Goal: Contribute content: Add original content to the website for others to see

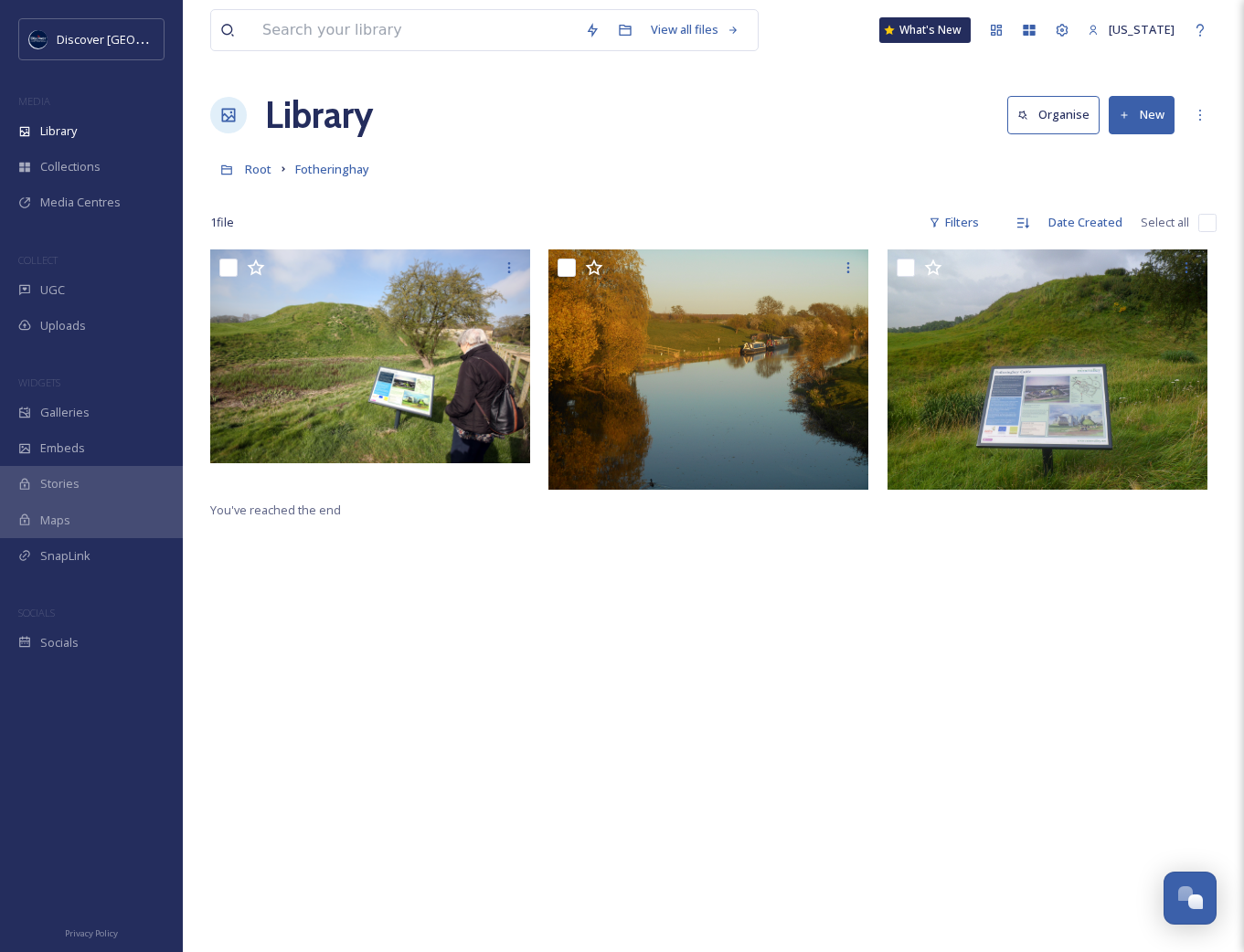
click at [1157, 114] on button "New" at bounding box center [1141, 114] width 66 height 37
click at [563, 162] on div "Root Fotheringhay" at bounding box center [713, 168] width 1006 height 34
click at [61, 297] on span "UGC" at bounding box center [52, 290] width 25 height 18
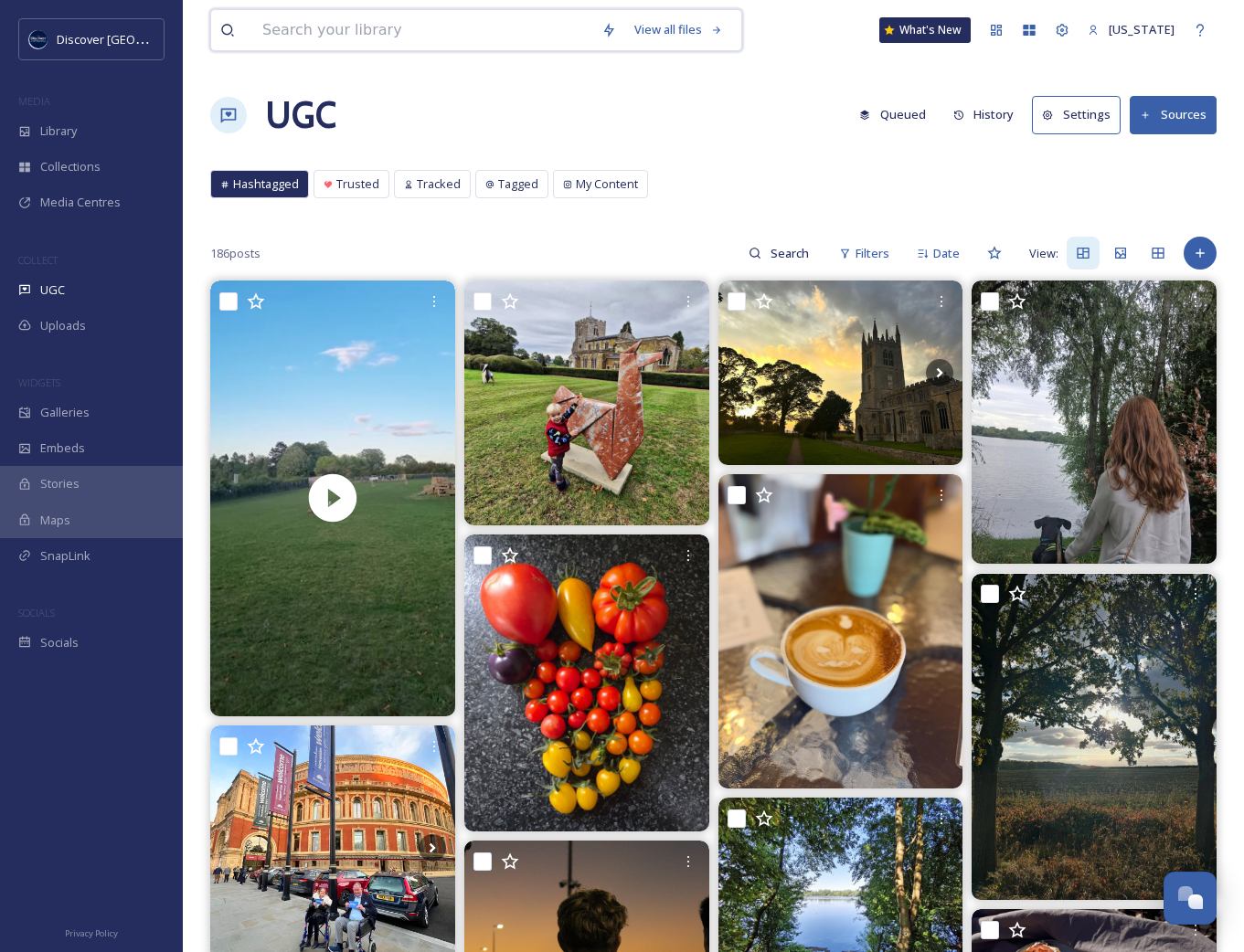
click at [351, 41] on input at bounding box center [422, 30] width 339 height 40
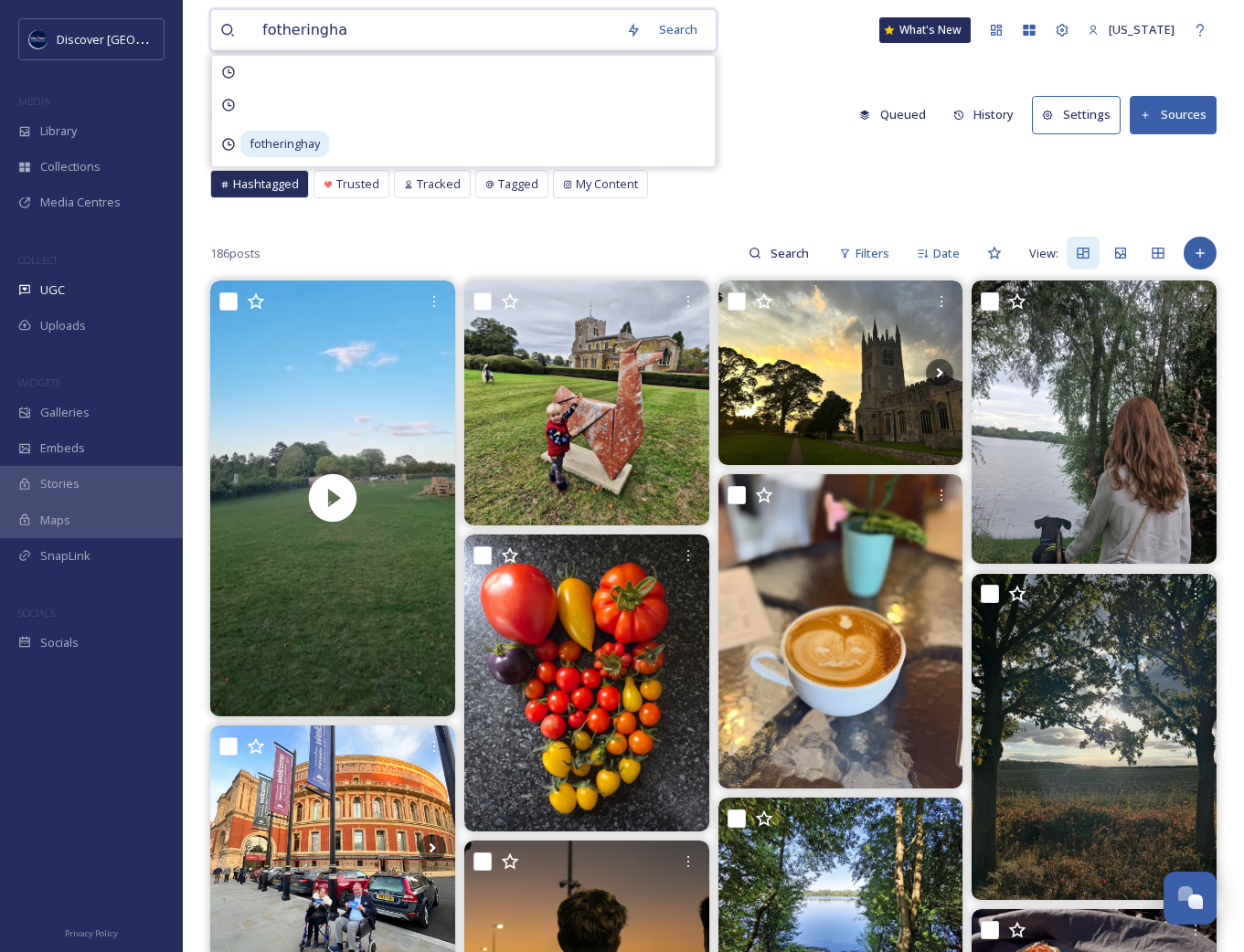
type input "fotheringhay"
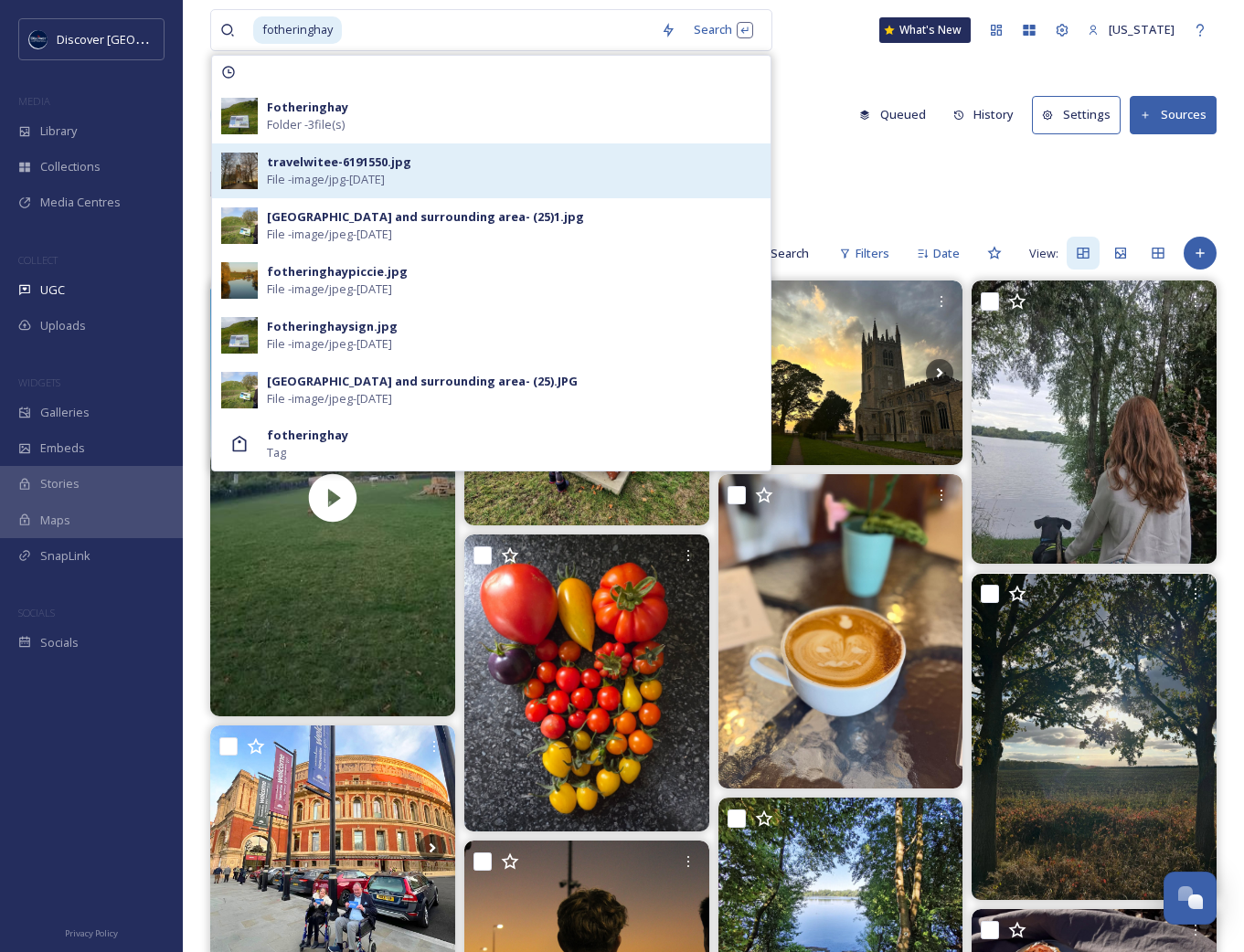
click at [345, 183] on span "File - image/jpg - [DATE]" at bounding box center [326, 180] width 118 height 18
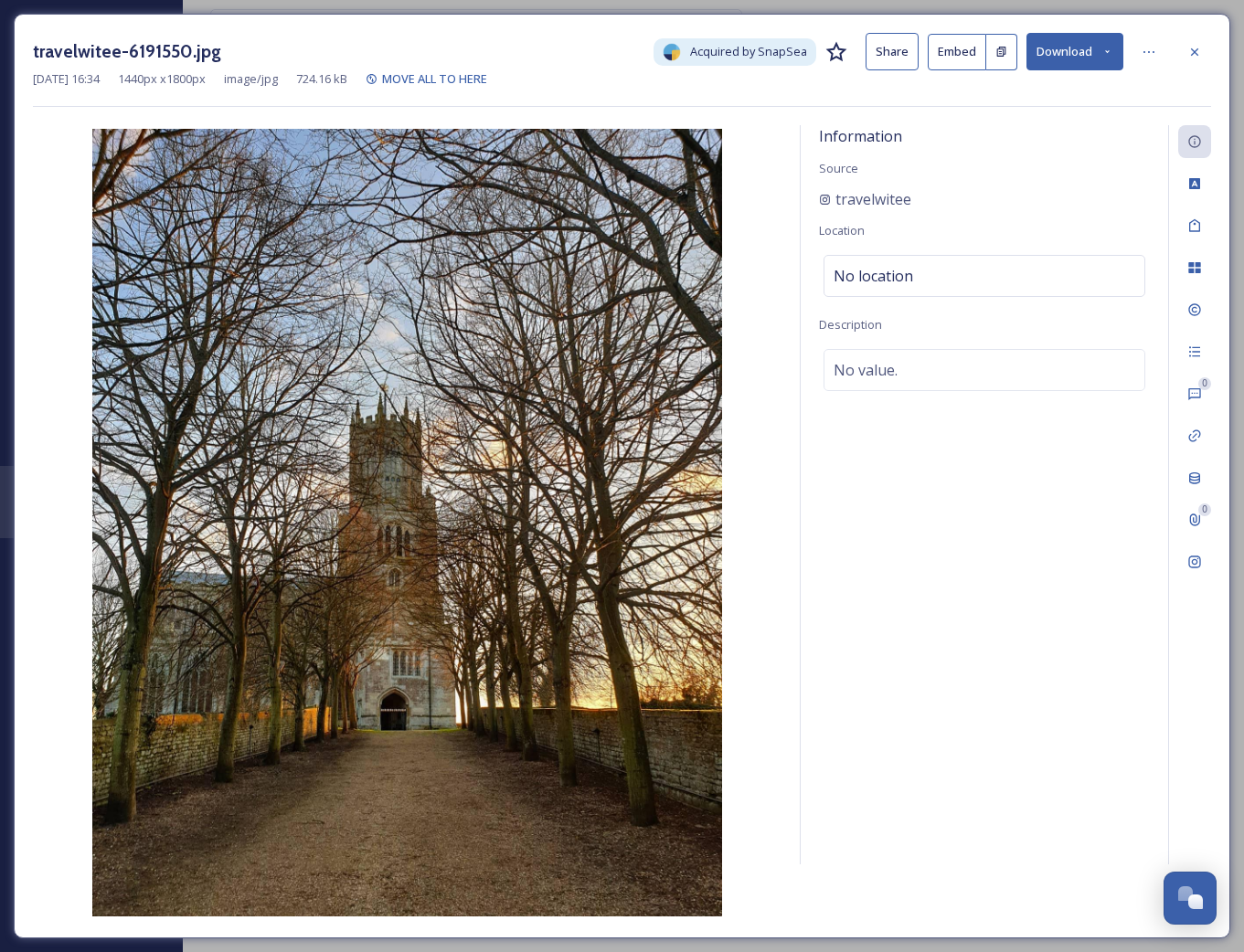
click at [1047, 57] on button "Download" at bounding box center [1075, 51] width 97 height 37
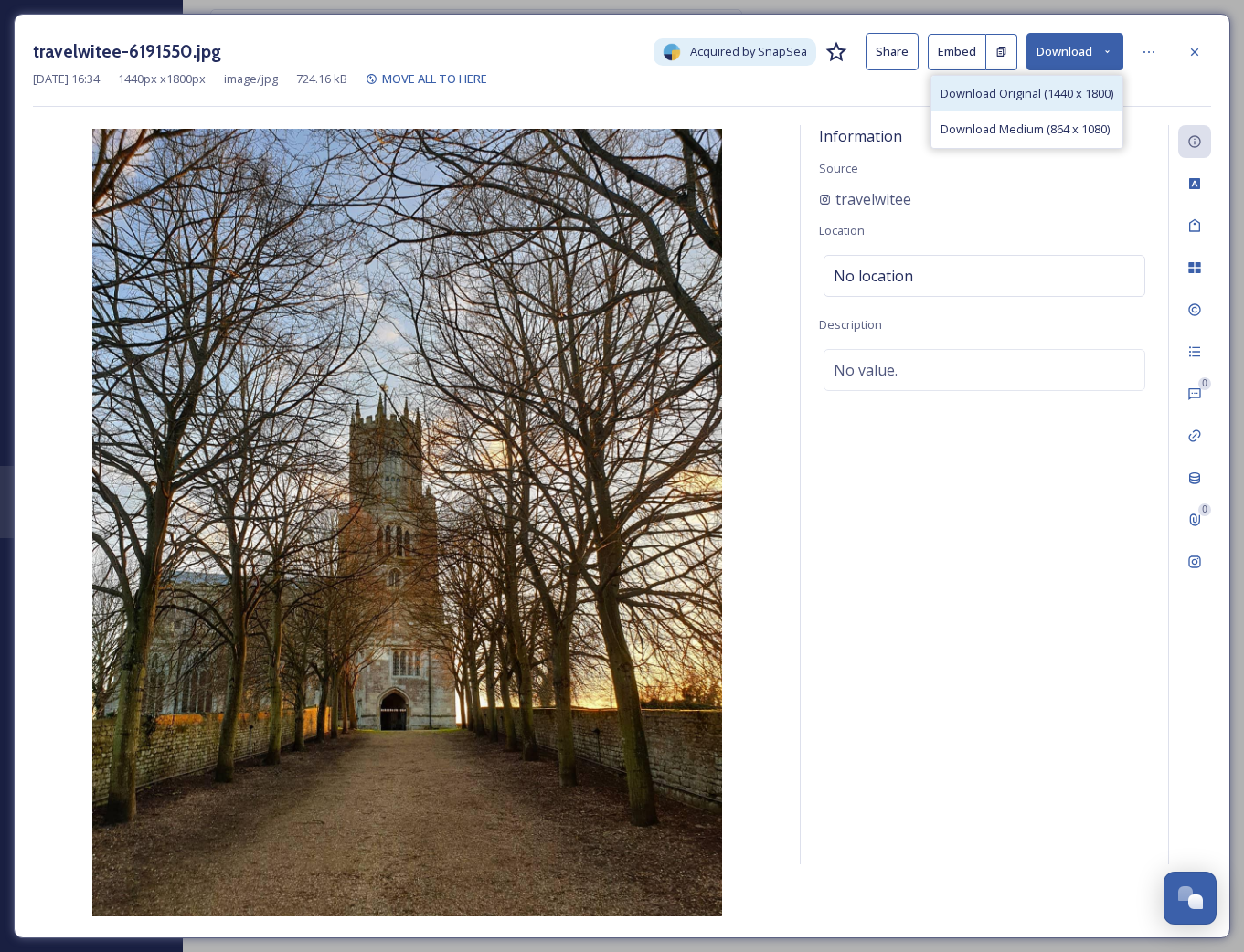
click at [1044, 87] on span "Download Original (1440 x 1800)" at bounding box center [1027, 93] width 173 height 18
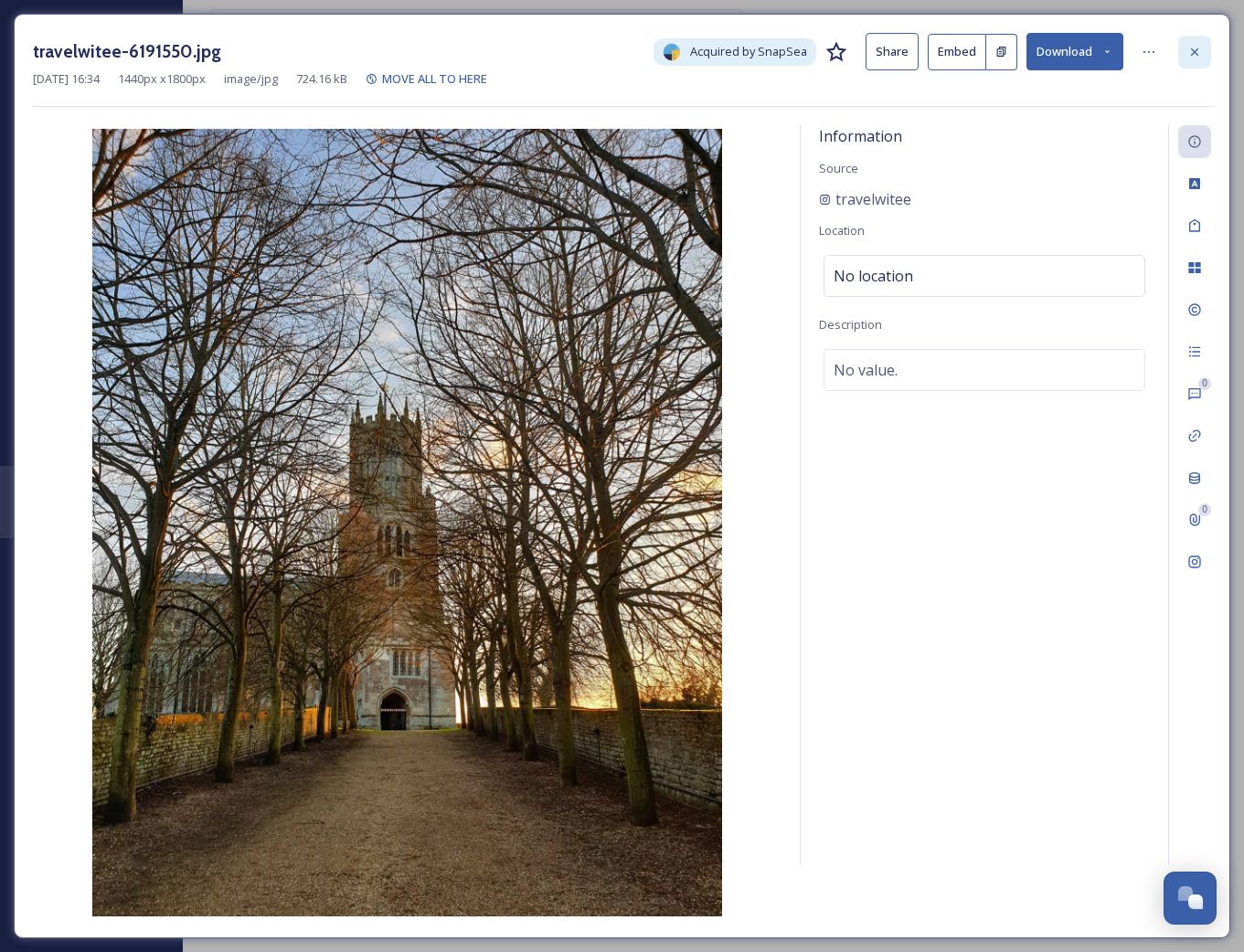
click at [1184, 43] on div at bounding box center [1194, 51] width 33 height 33
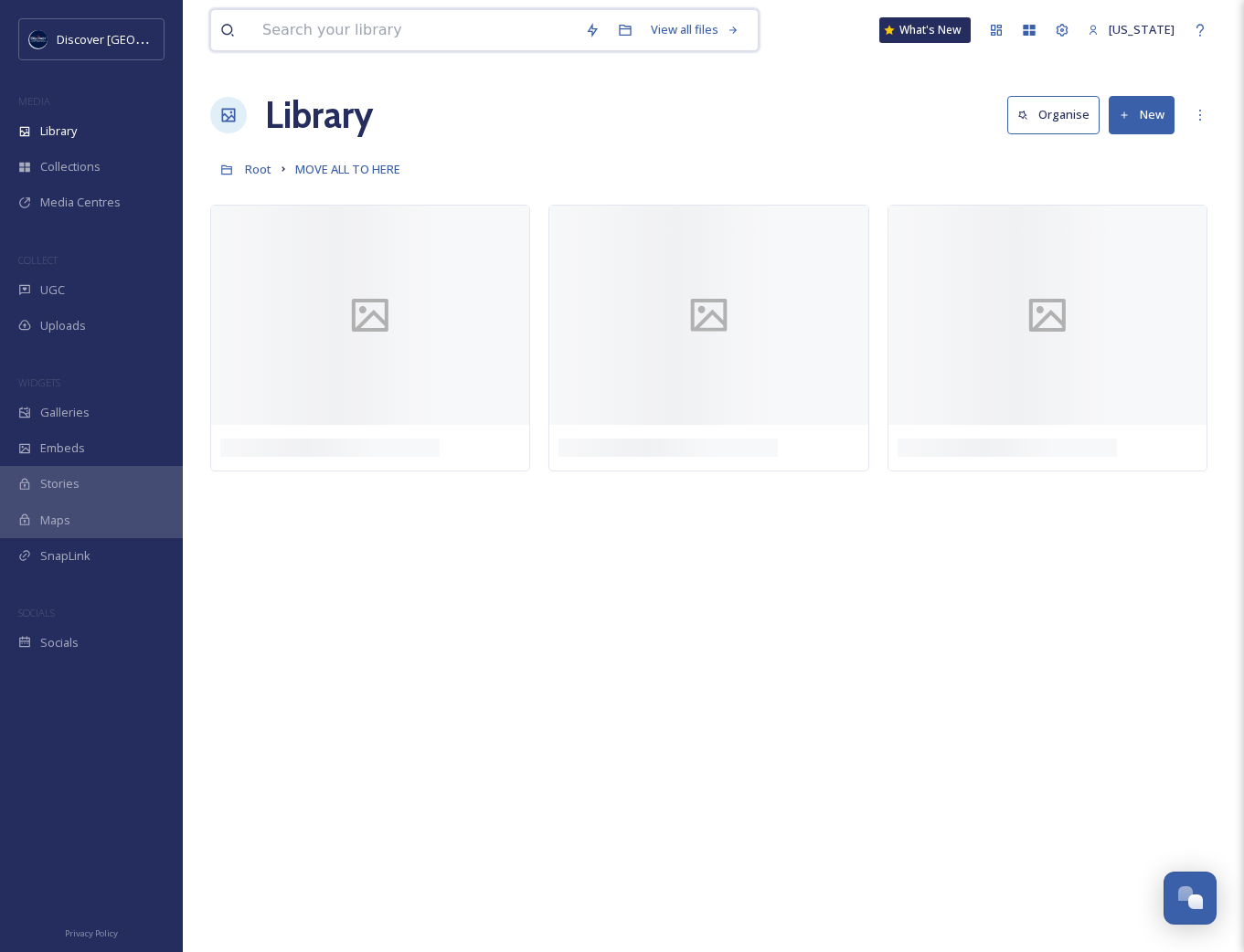
click at [375, 33] on input at bounding box center [414, 30] width 323 height 40
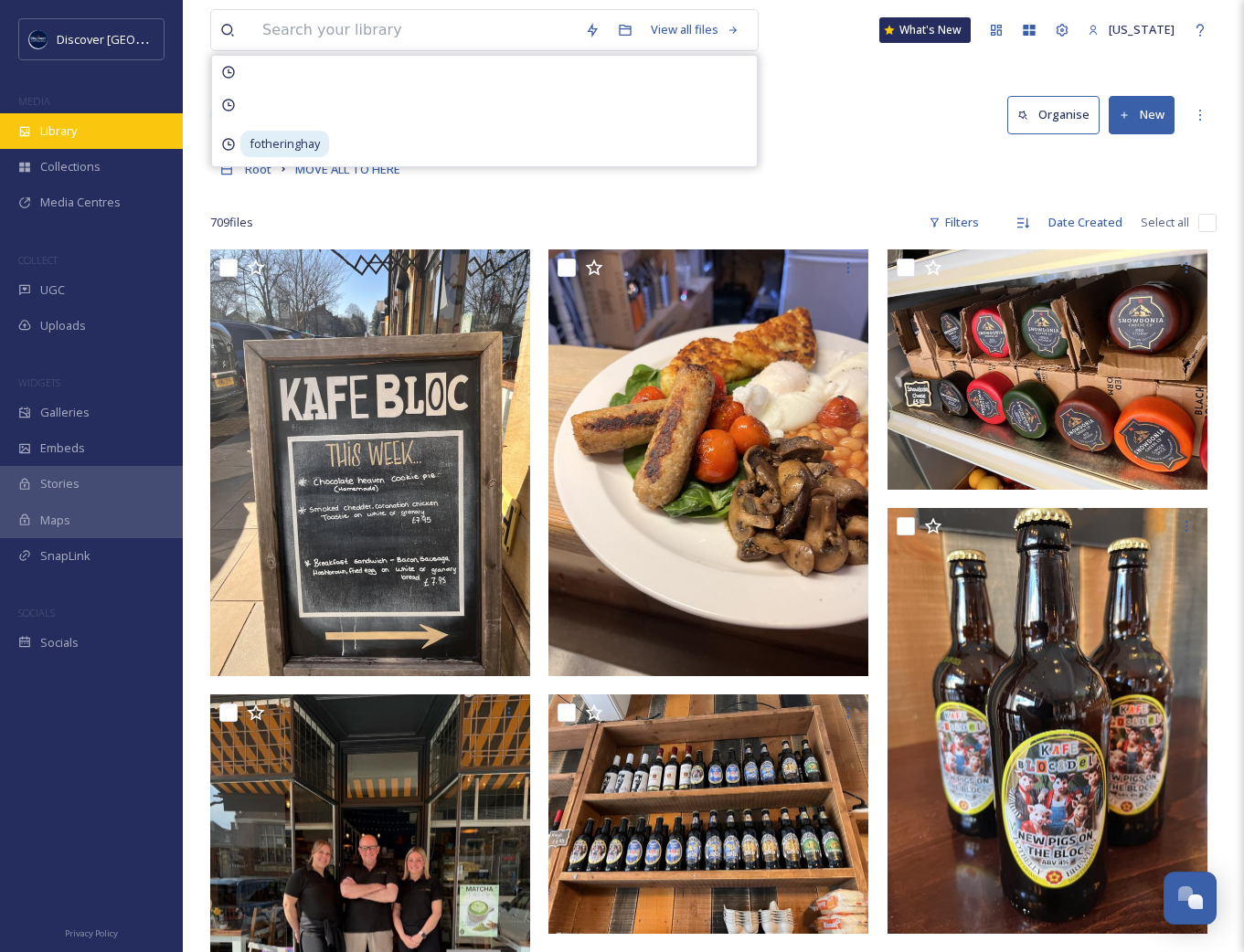
click at [98, 134] on div "Library" at bounding box center [91, 131] width 182 height 35
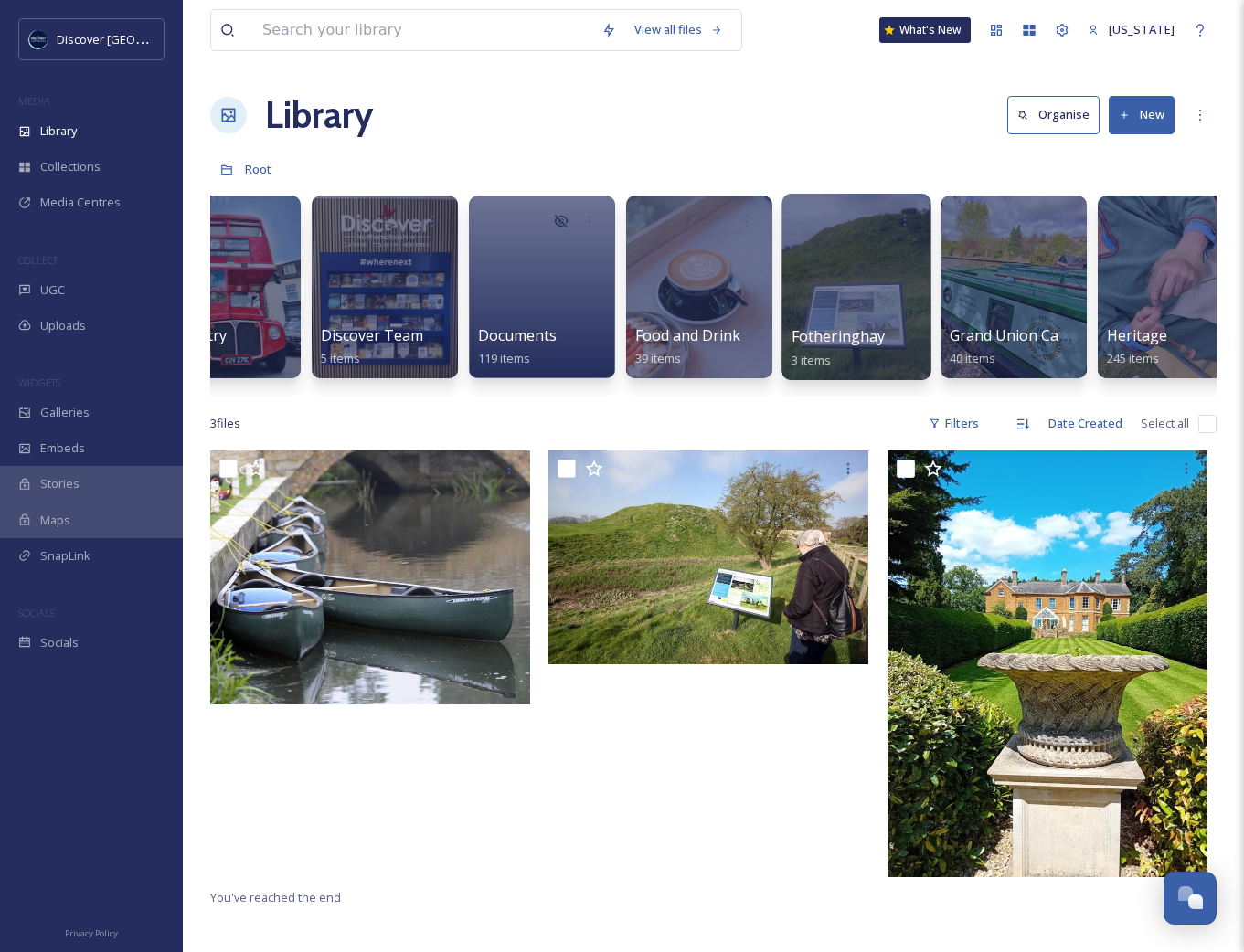
scroll to position [0, 849]
click at [871, 258] on div at bounding box center [855, 287] width 149 height 186
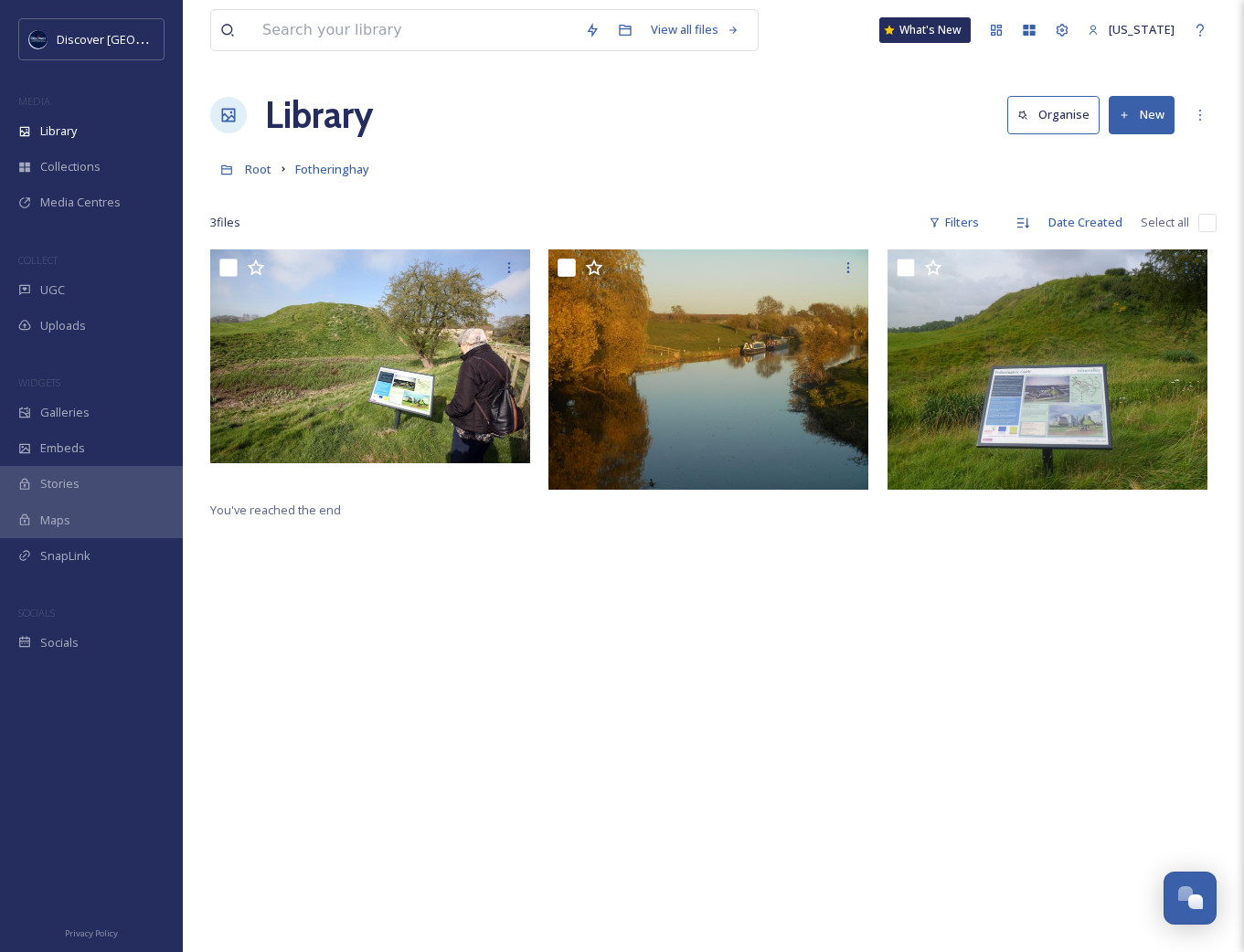
click at [1118, 114] on icon at bounding box center [1124, 115] width 12 height 12
click at [1114, 163] on span "File Upload" at bounding box center [1133, 157] width 60 height 18
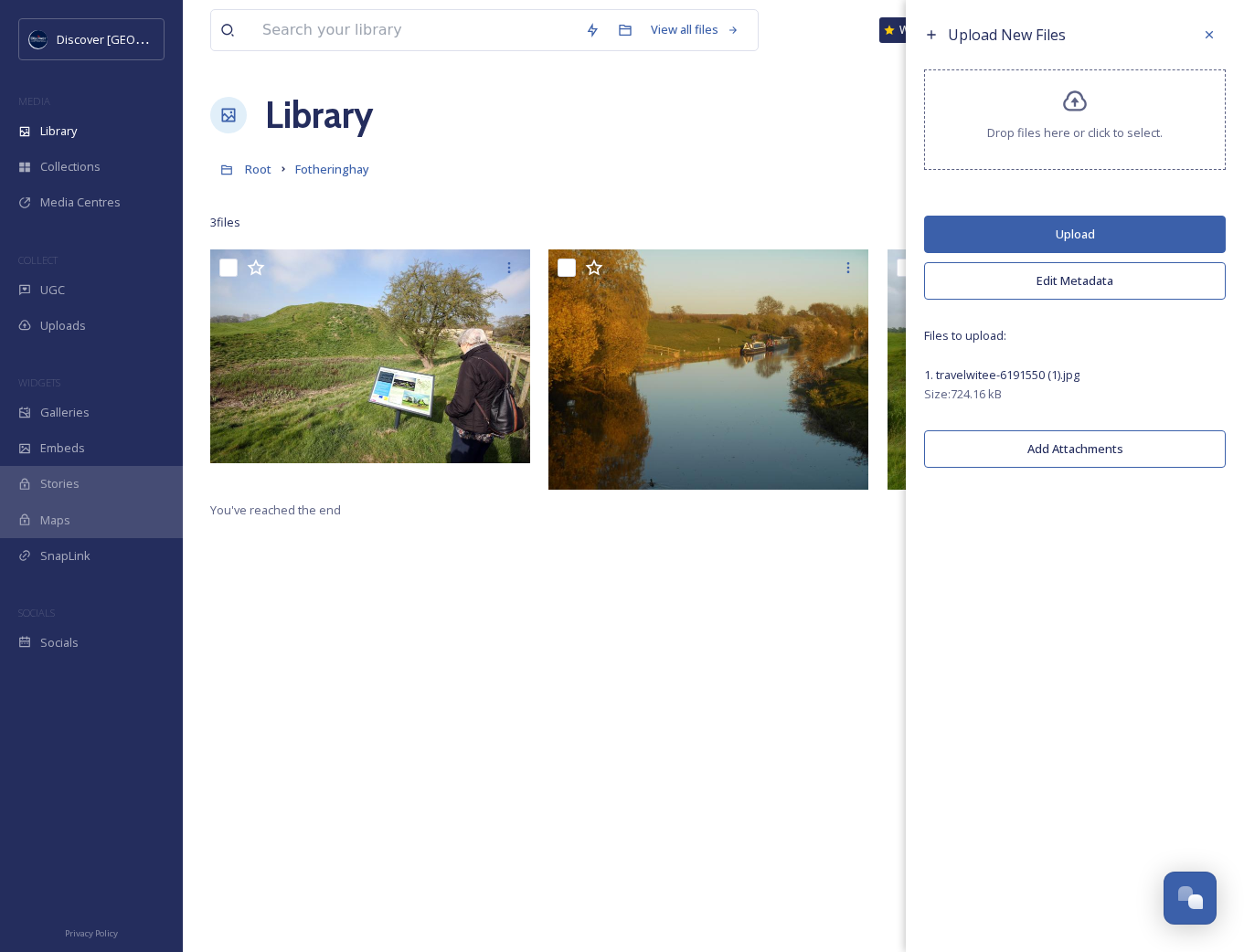
click at [1085, 237] on button "Upload" at bounding box center [1075, 235] width 301 height 37
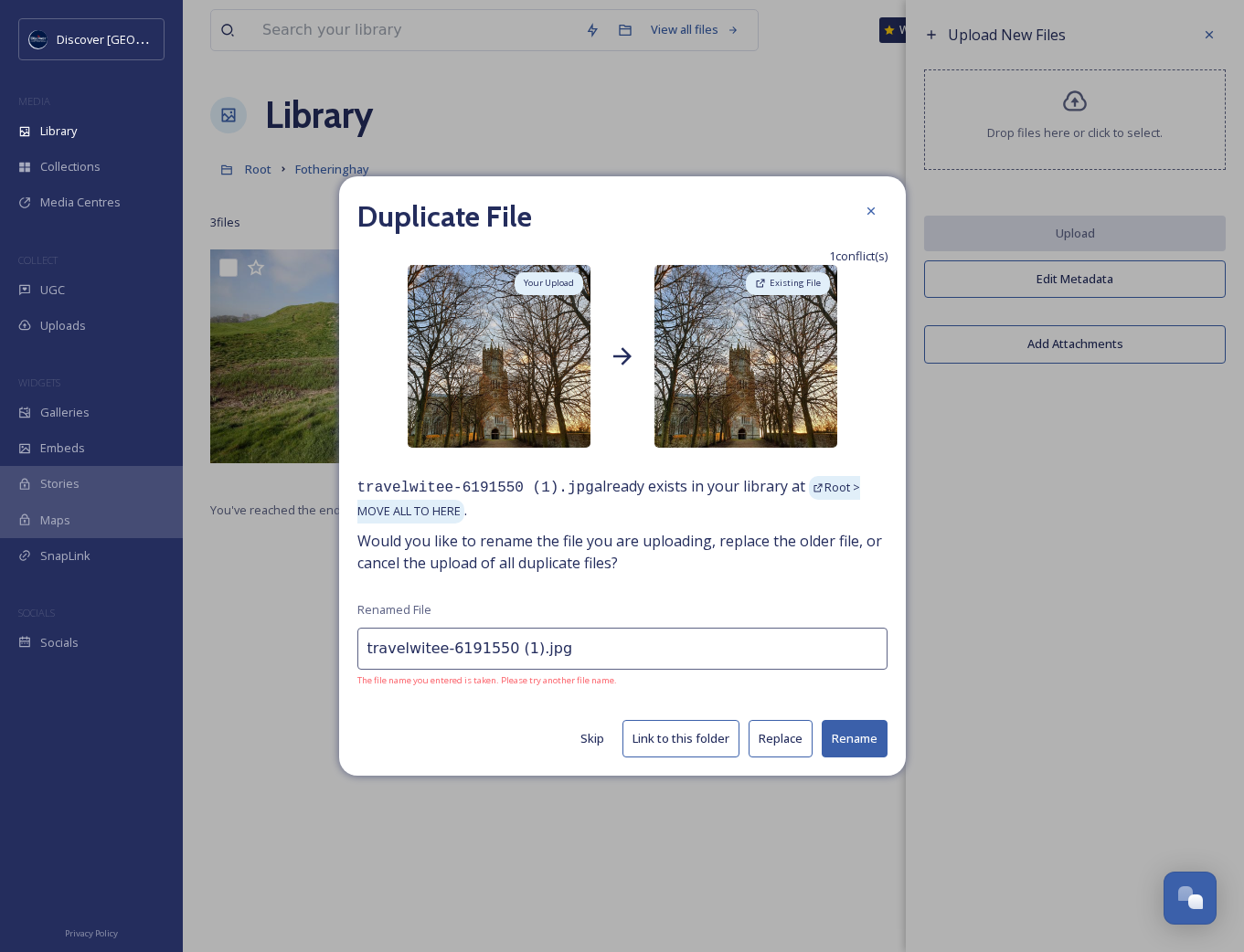
click at [701, 739] on button "Link to this folder" at bounding box center [681, 739] width 117 height 37
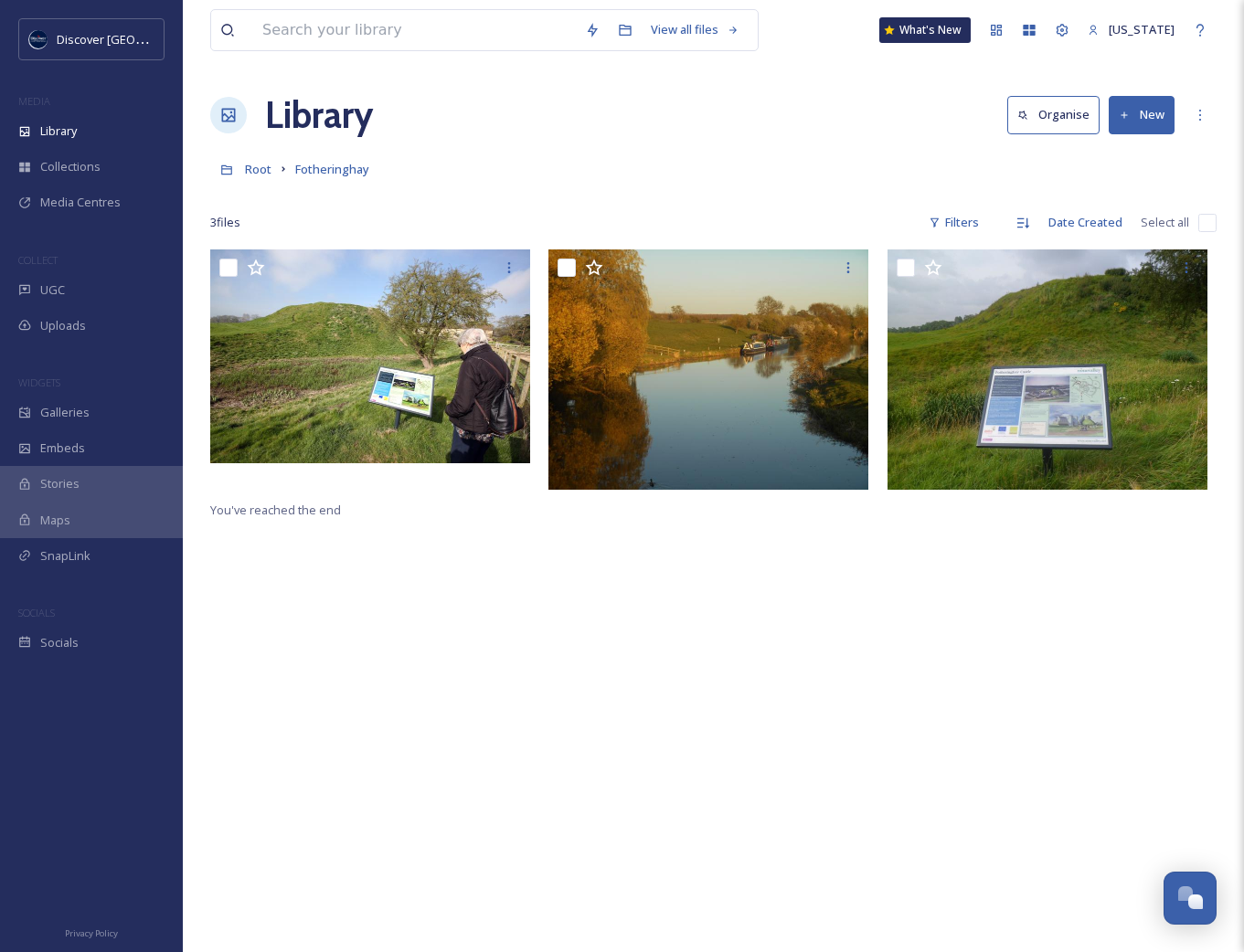
click at [712, 717] on div "You've reached the end" at bounding box center [713, 725] width 1006 height 952
click at [1121, 115] on icon at bounding box center [1124, 114] width 7 height 7
click at [1125, 154] on span "File Upload" at bounding box center [1133, 157] width 60 height 18
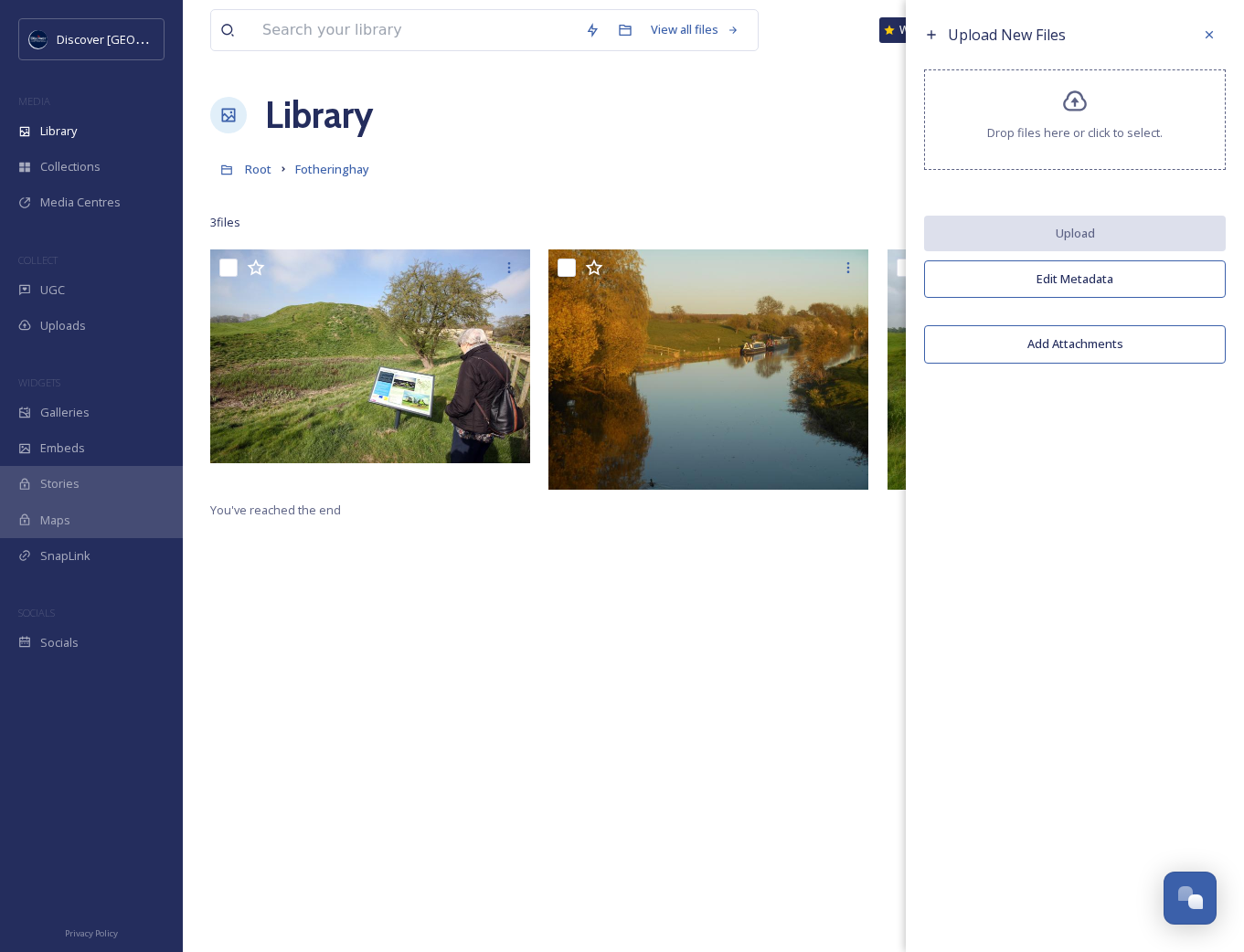
click at [1114, 141] on span "Drop files here or click to select." at bounding box center [1075, 133] width 176 height 18
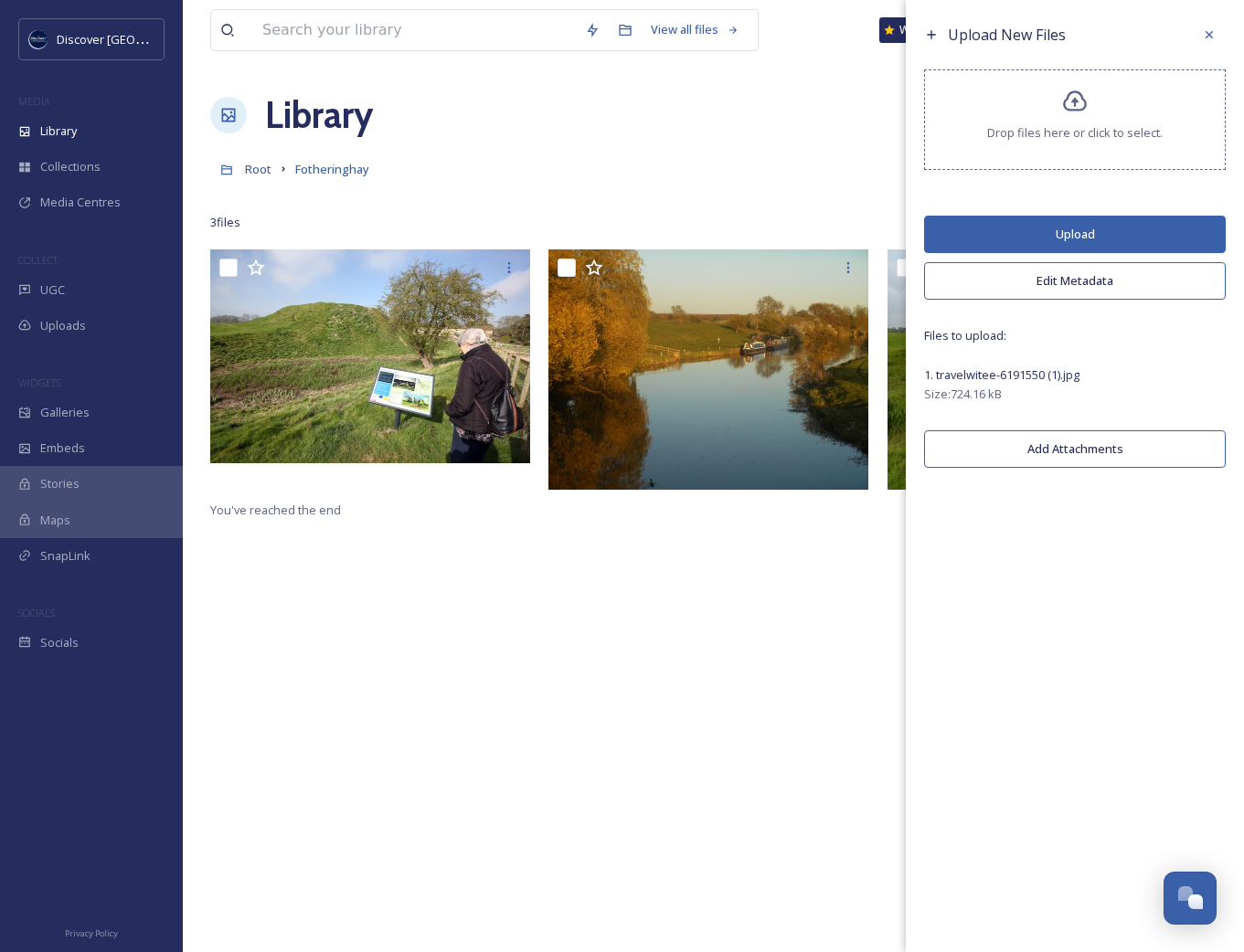
click at [1078, 241] on button "Upload" at bounding box center [1075, 235] width 301 height 37
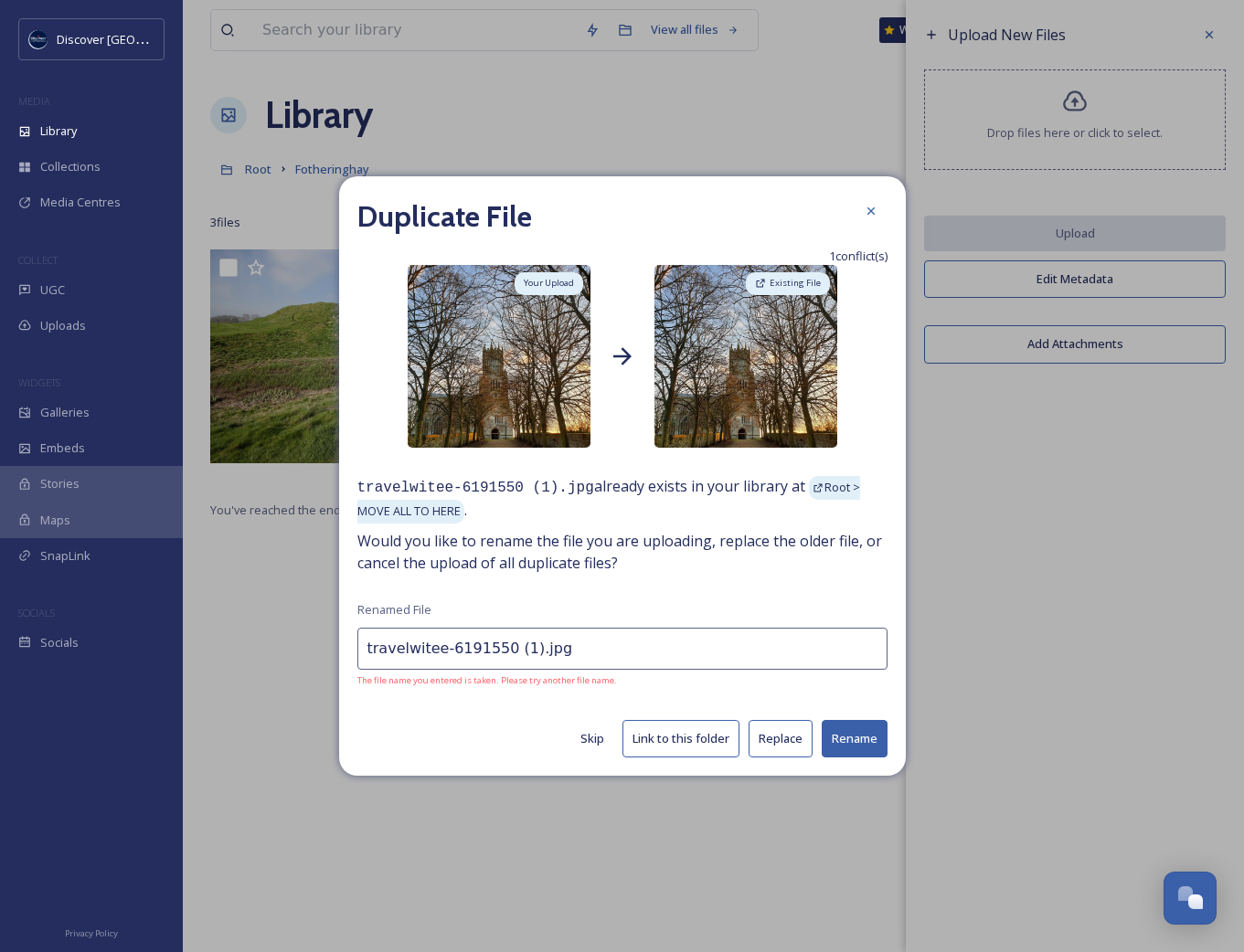
drag, startPoint x: 488, startPoint y: 639, endPoint x: 284, endPoint y: 630, distance: 204.2
click at [284, 630] on div "Duplicate File 1 conflict(s) Your Upload Existing File travelwitee-6191550 (1).…" at bounding box center [622, 476] width 1244 height 952
type input "T"
type input "travelwitee - [GEOGRAPHIC_DATA]"
click at [865, 741] on button "Rename" at bounding box center [854, 739] width 66 height 37
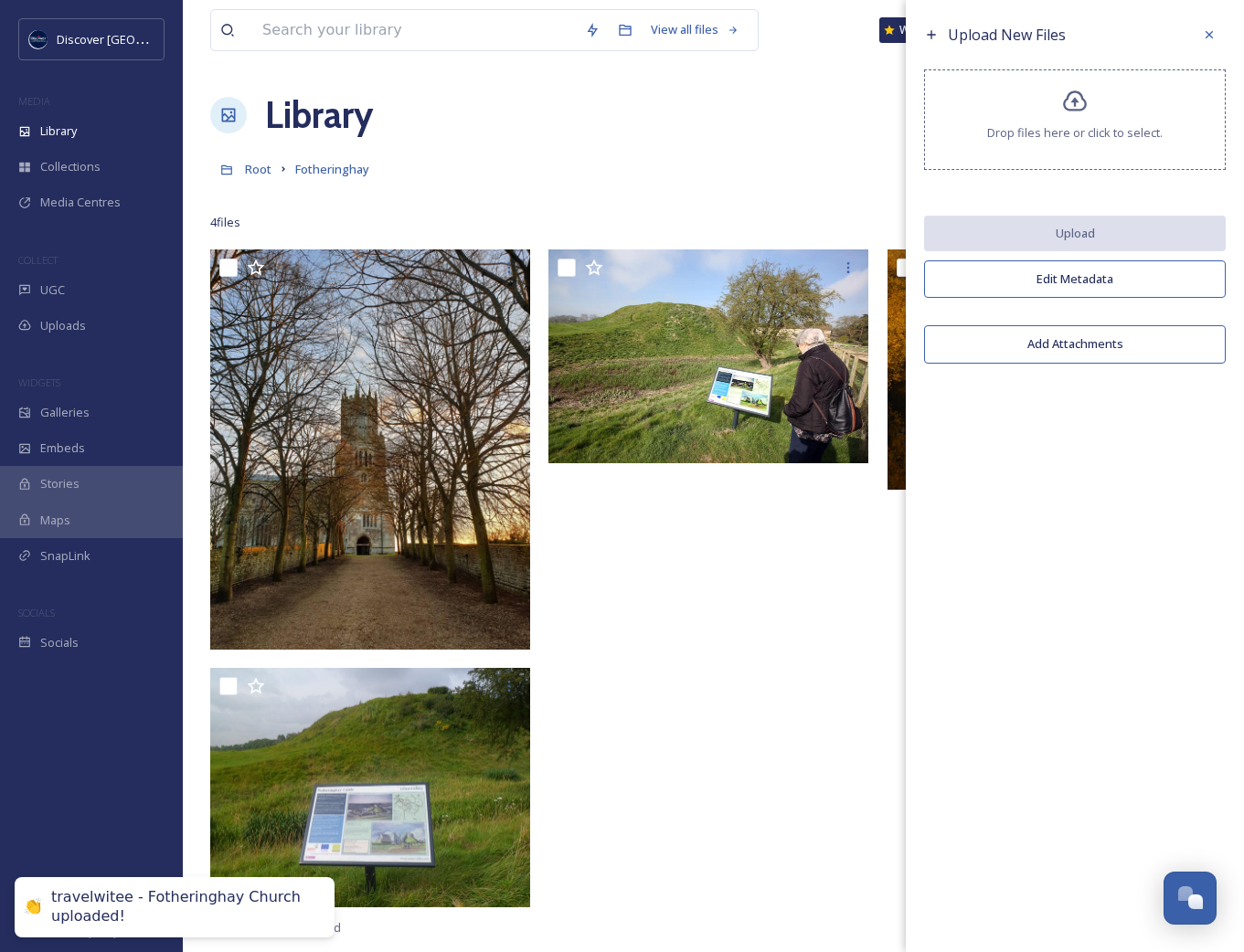
click at [848, 726] on div at bounding box center [713, 583] width 329 height 667
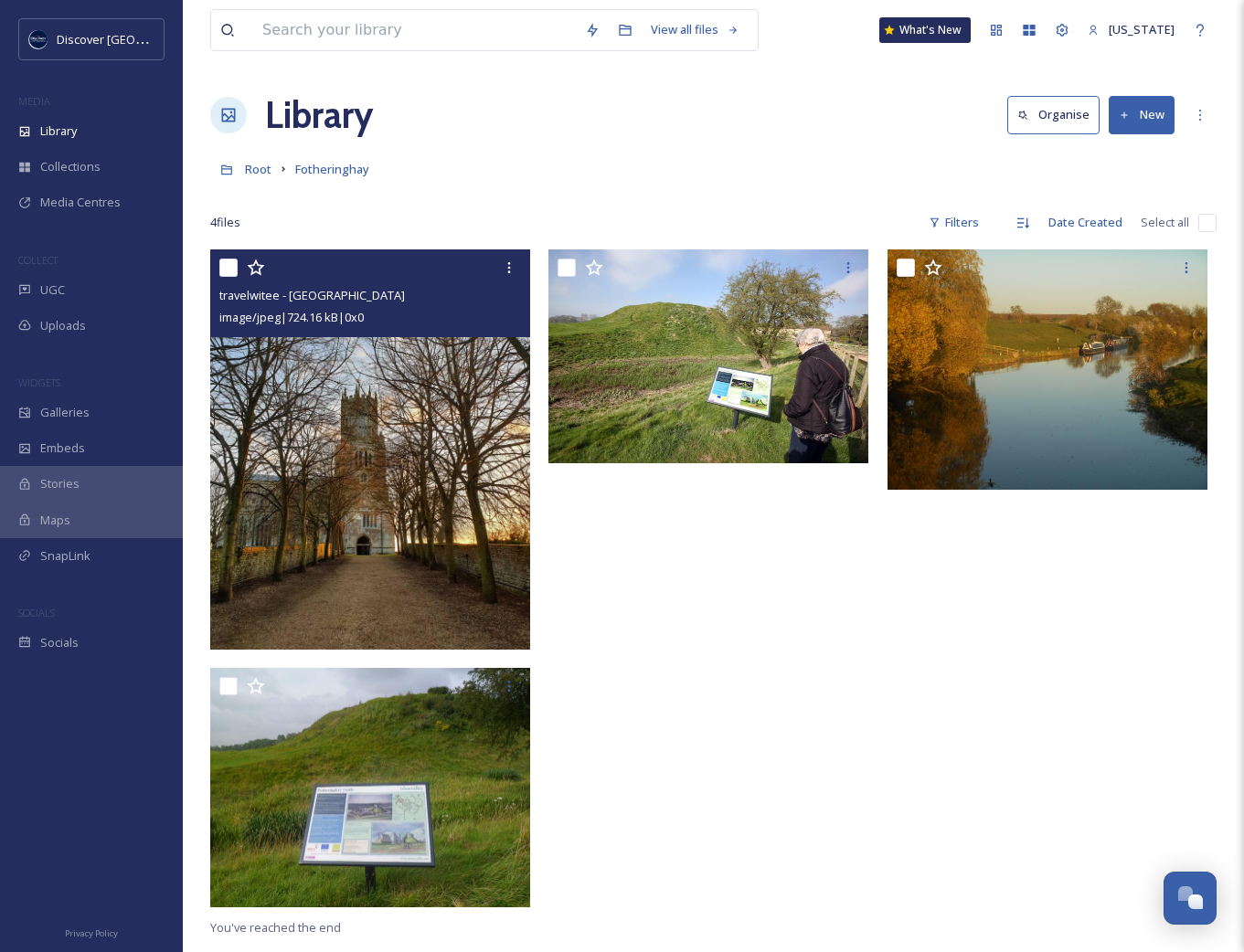
click at [360, 471] on img at bounding box center [370, 449] width 320 height 400
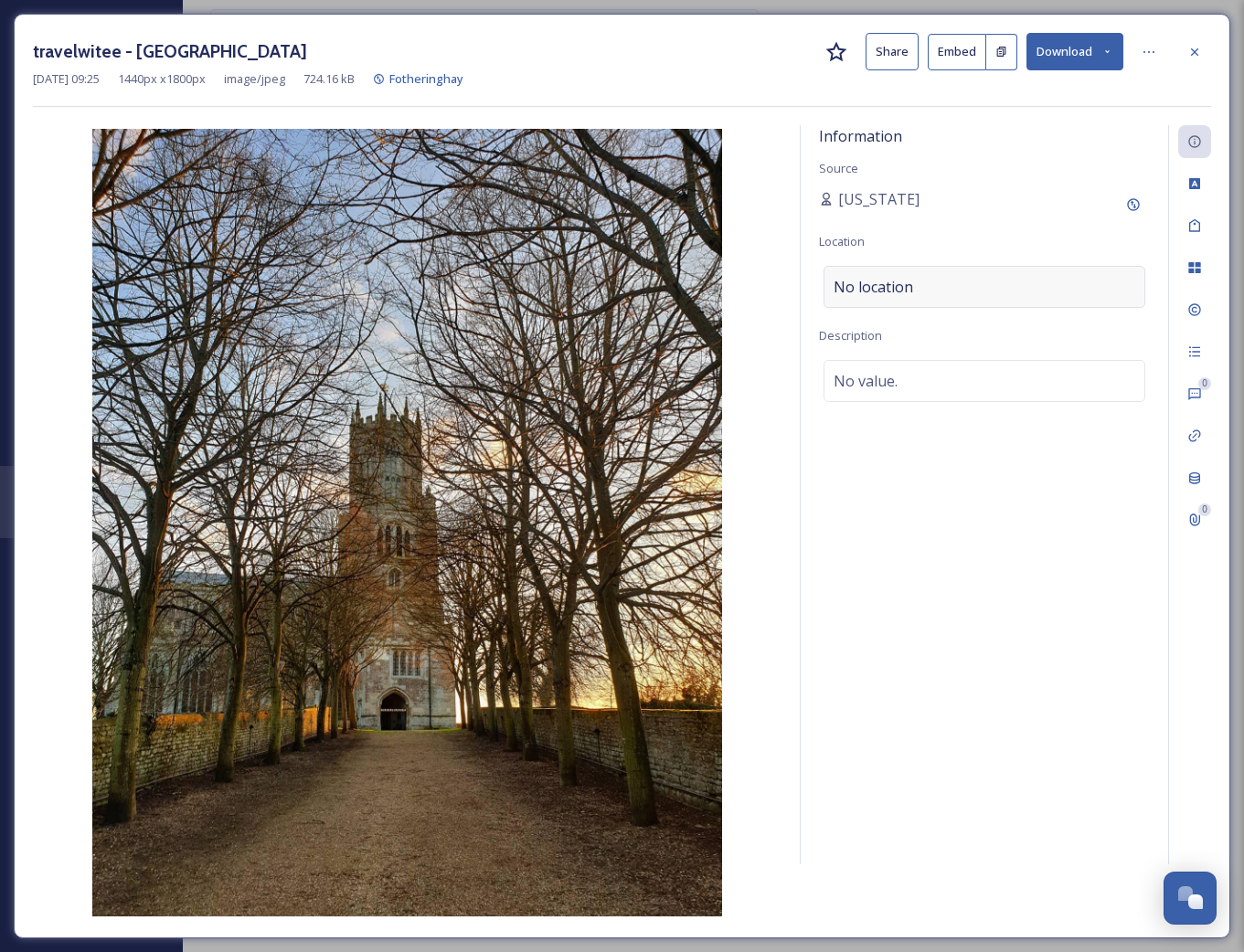
click at [1013, 301] on div "No location" at bounding box center [984, 287] width 322 height 42
click at [1011, 296] on input at bounding box center [984, 287] width 320 height 40
click at [1023, 465] on div "Information Source [US_STATE] Location Description No value." at bounding box center [983, 495] width 368 height 740
click at [1133, 199] on icon at bounding box center [1133, 205] width 15 height 15
click at [927, 269] on input at bounding box center [920, 269] width 203 height 42
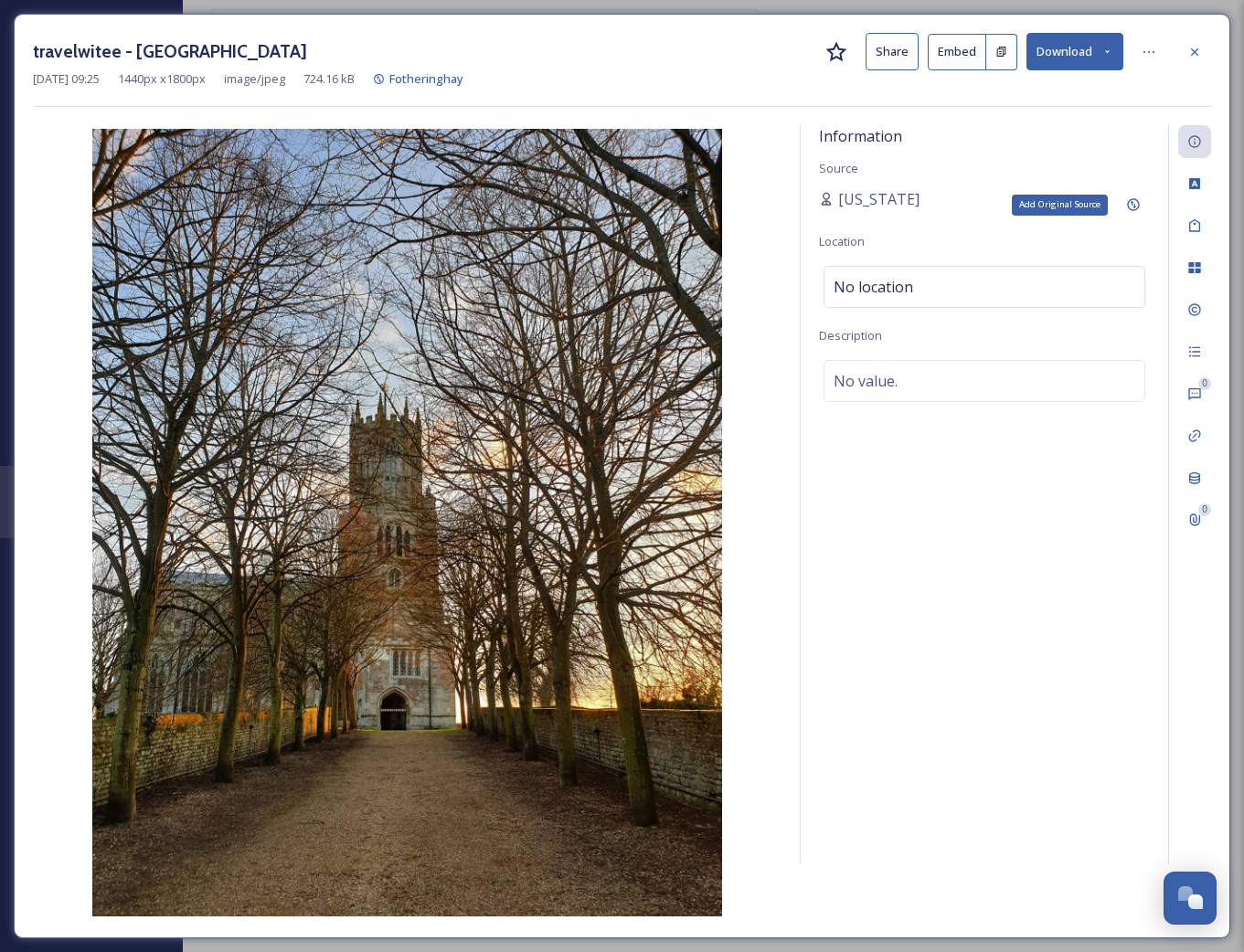
drag, startPoint x: 1141, startPoint y: 206, endPoint x: 1062, endPoint y: 220, distance: 80.2
click at [1141, 205] on div "Add Original Source" at bounding box center [1132, 204] width 33 height 33
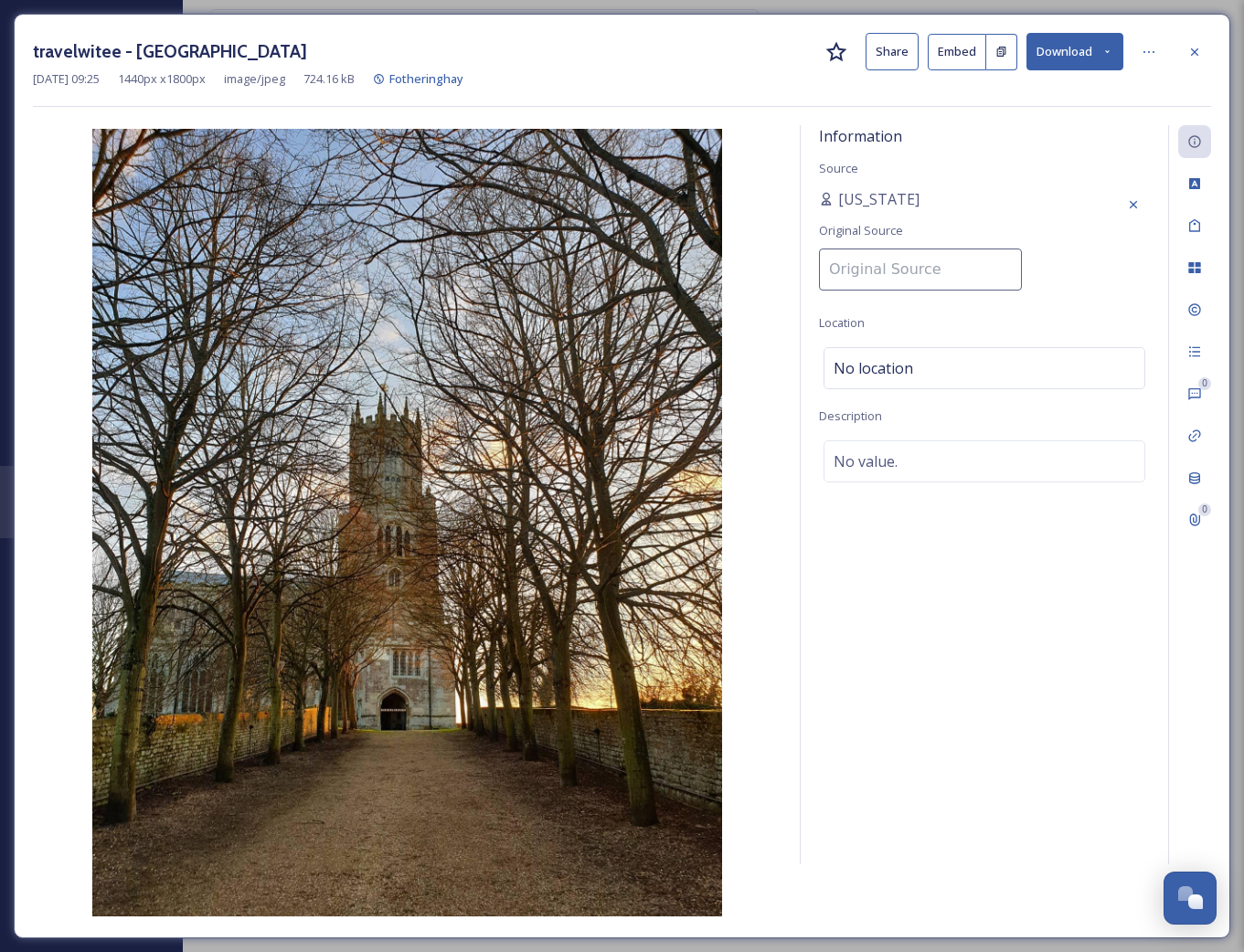
click at [932, 261] on input at bounding box center [920, 269] width 203 height 42
paste input "[URL][DOMAIN_NAME]"
type input "[URL][DOMAIN_NAME]"
click at [1074, 708] on div "Information Source [US_STATE] Original Source [URL][DOMAIN_NAME] Location No lo…" at bounding box center [983, 495] width 368 height 740
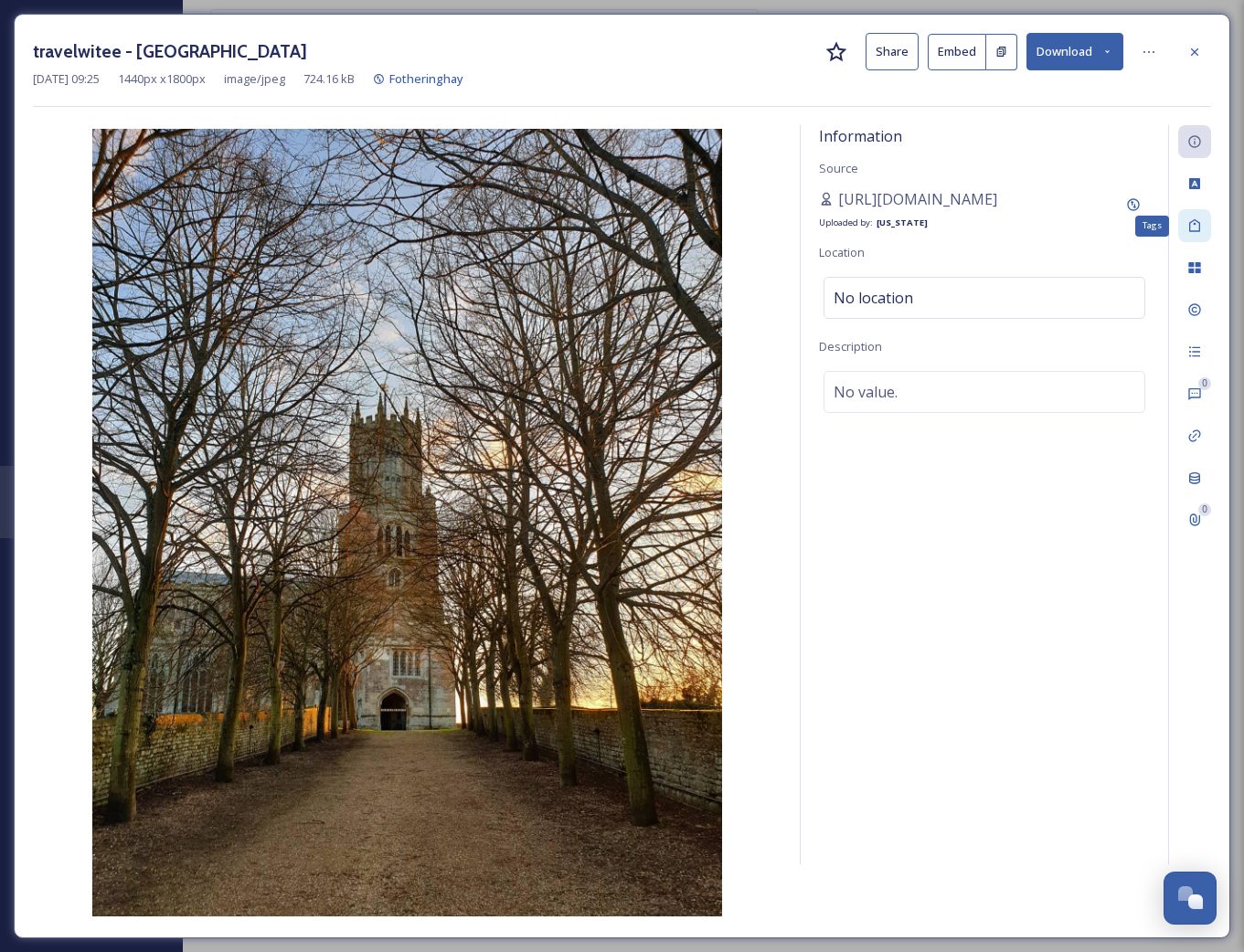
click at [1199, 222] on icon at bounding box center [1195, 226] width 11 height 13
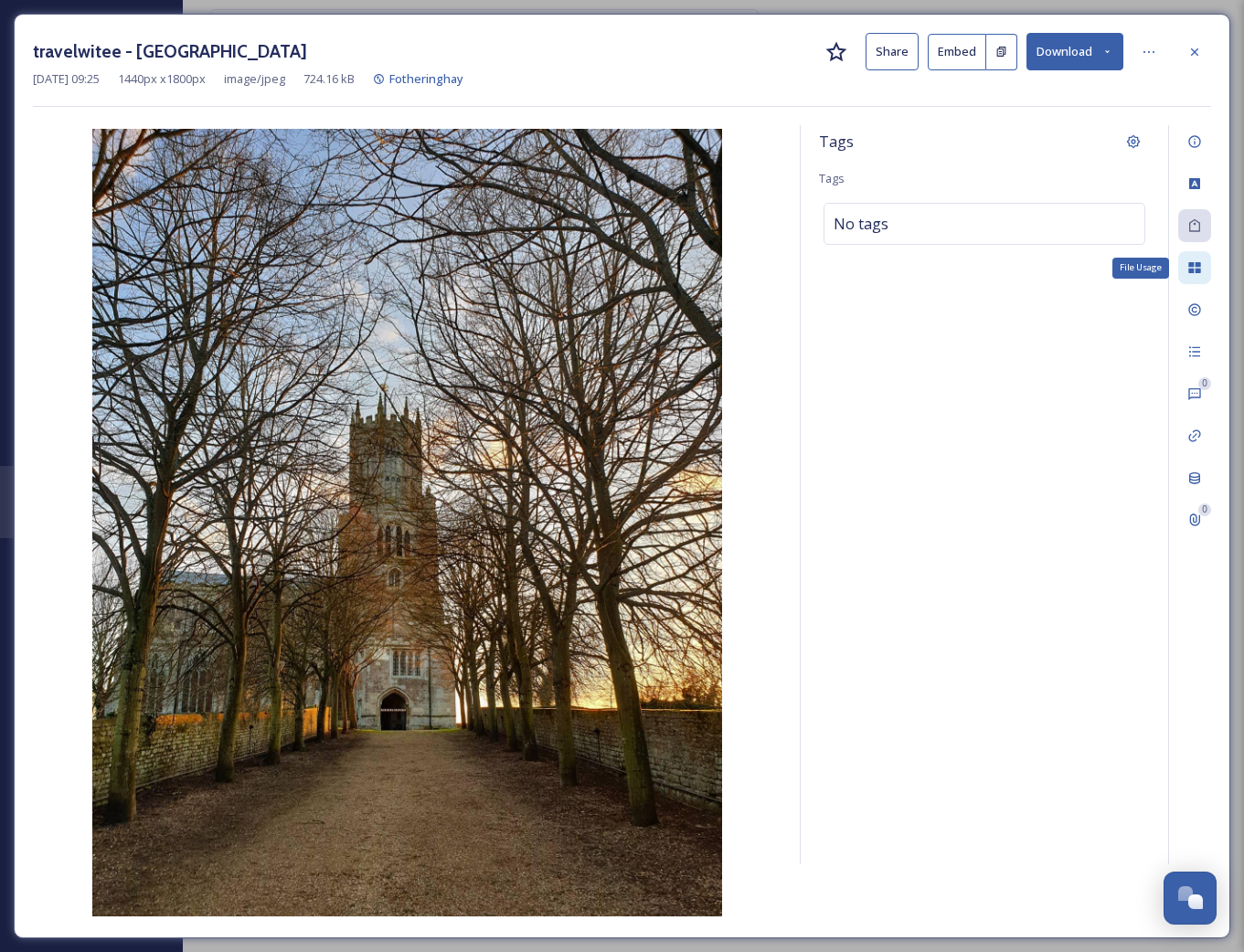
click at [1206, 262] on div "File Usage" at bounding box center [1194, 267] width 33 height 33
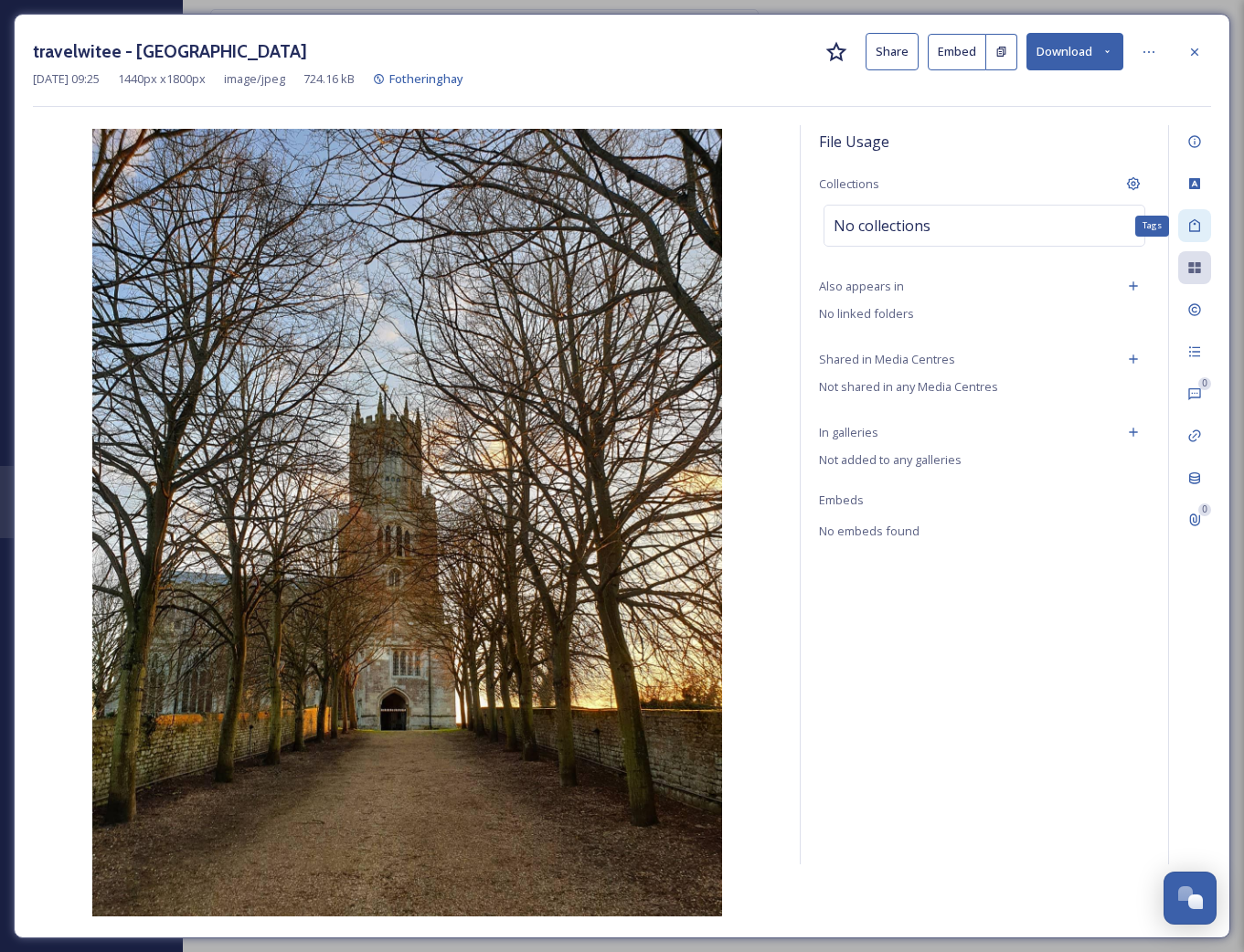
click at [1181, 232] on div "Tags" at bounding box center [1194, 225] width 33 height 33
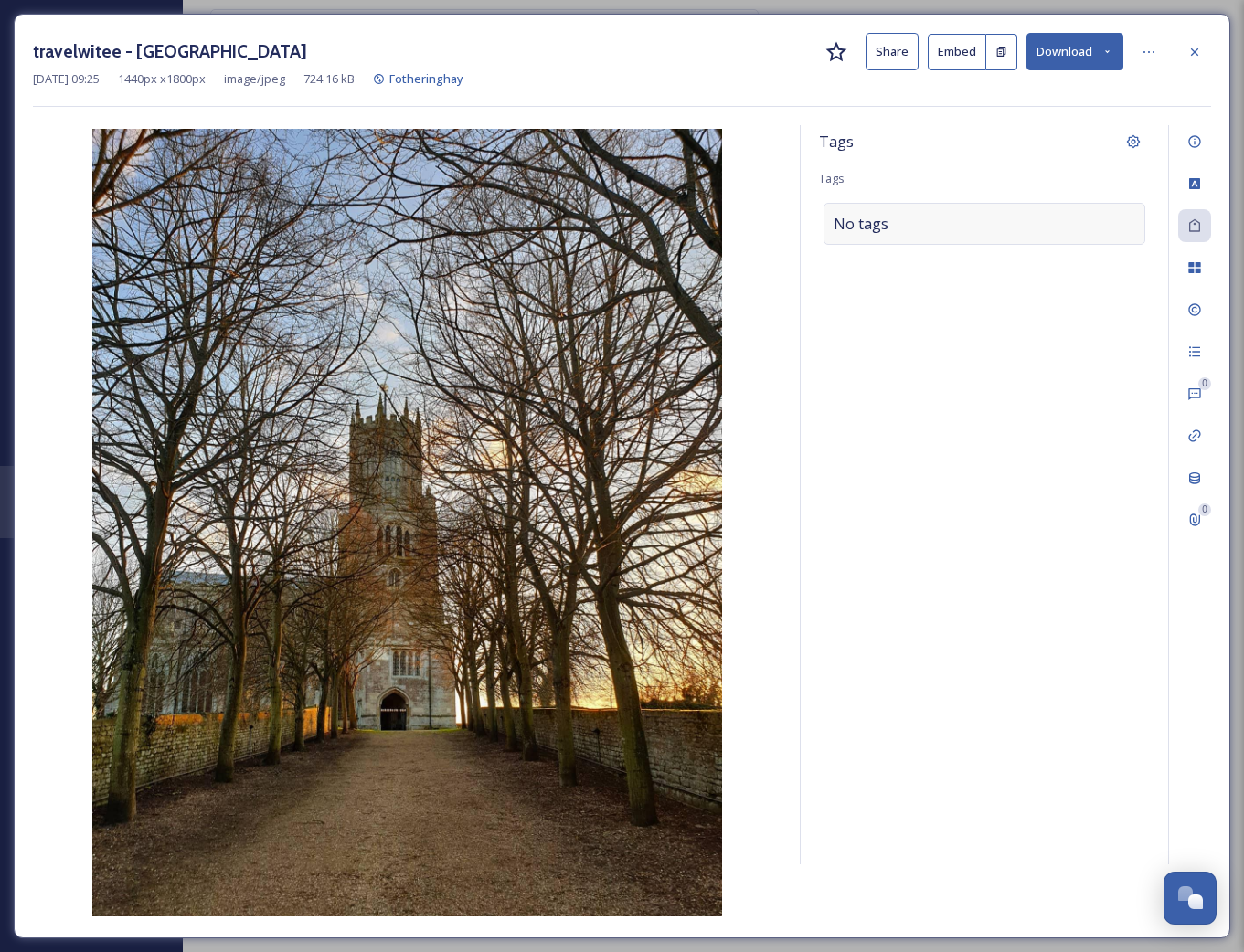
click at [1044, 232] on div "No tags" at bounding box center [984, 223] width 322 height 42
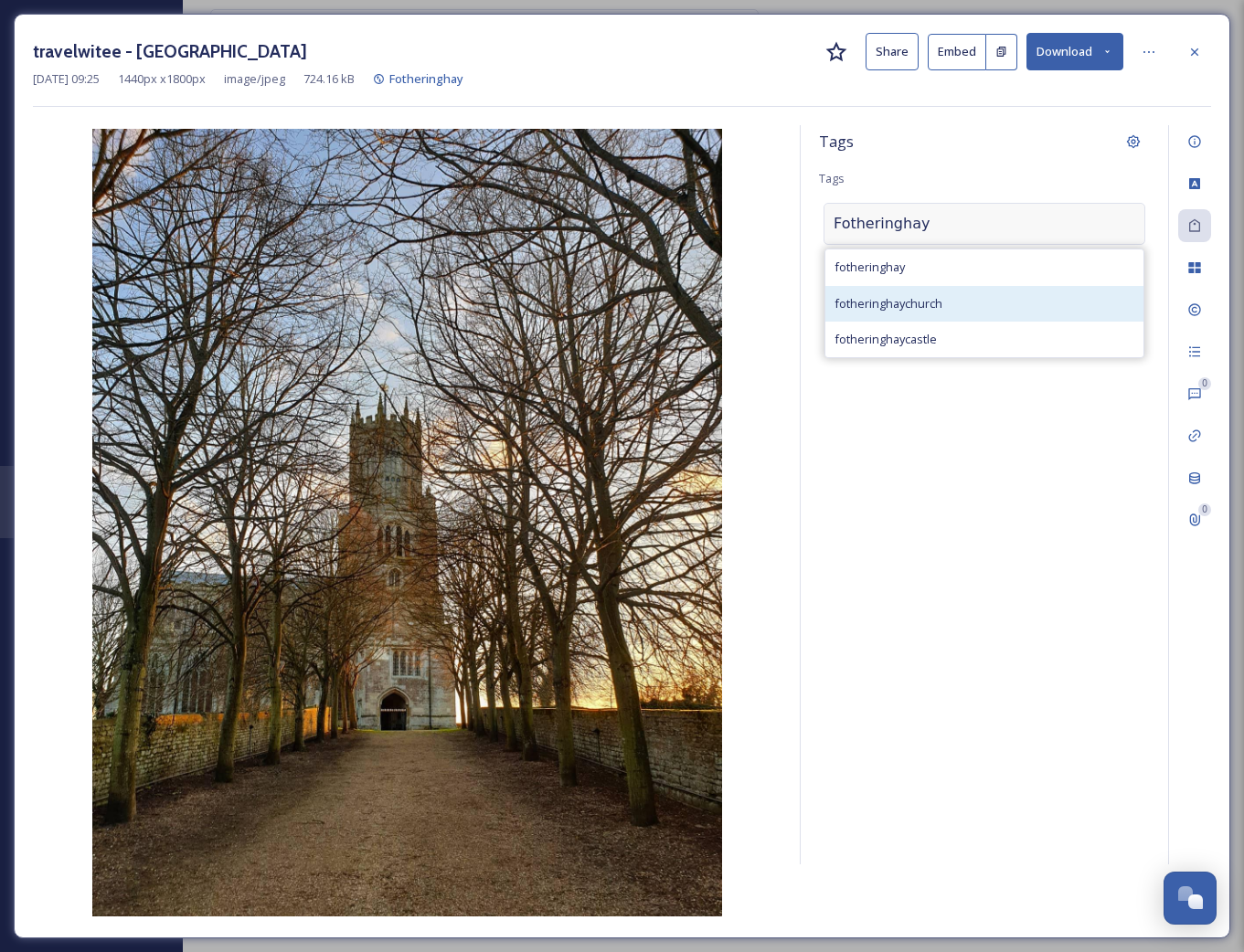
type input "Fotheringhay"
click at [981, 286] on div "fotheringhaychurch" at bounding box center [984, 303] width 318 height 35
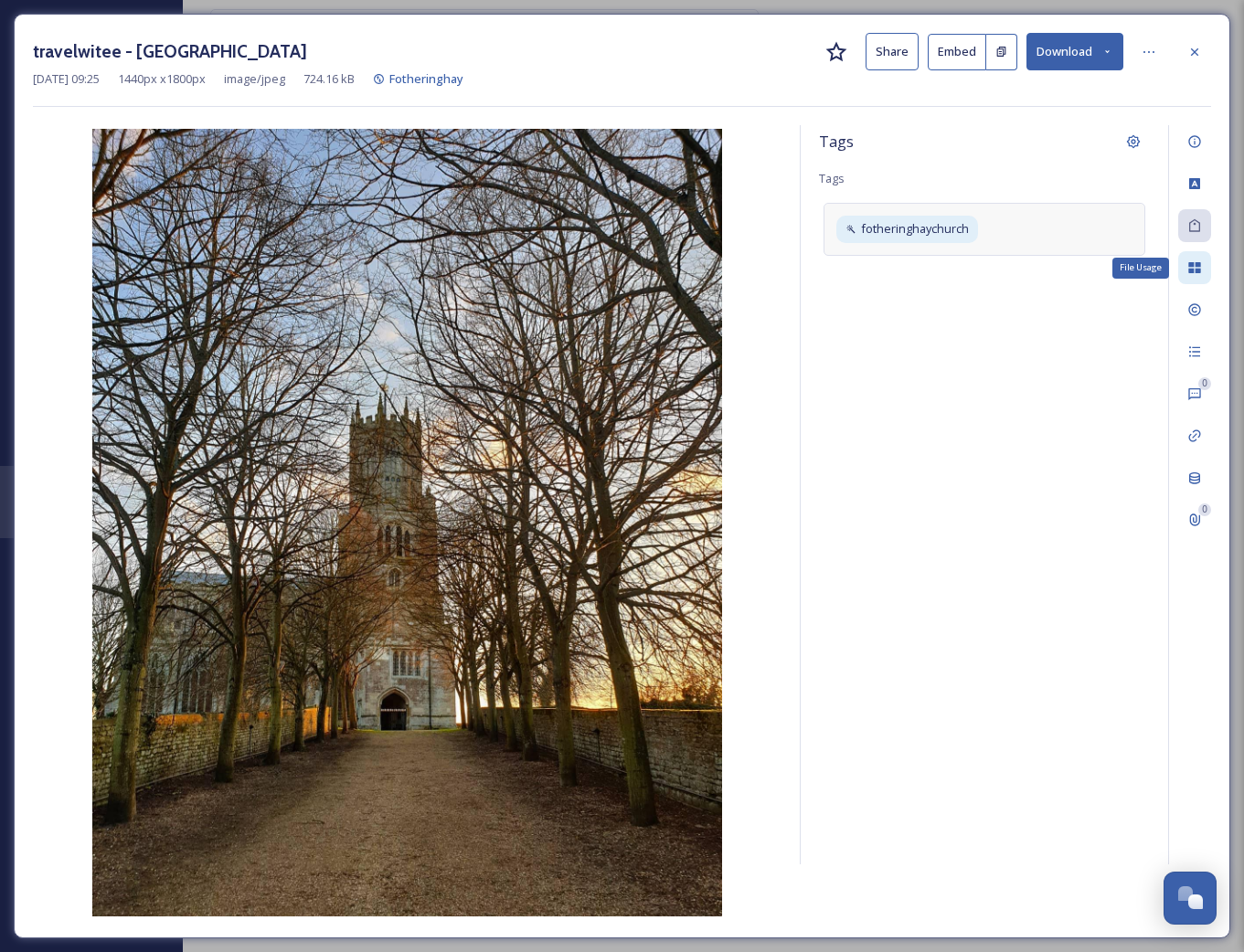
click at [1199, 275] on icon at bounding box center [1195, 268] width 15 height 15
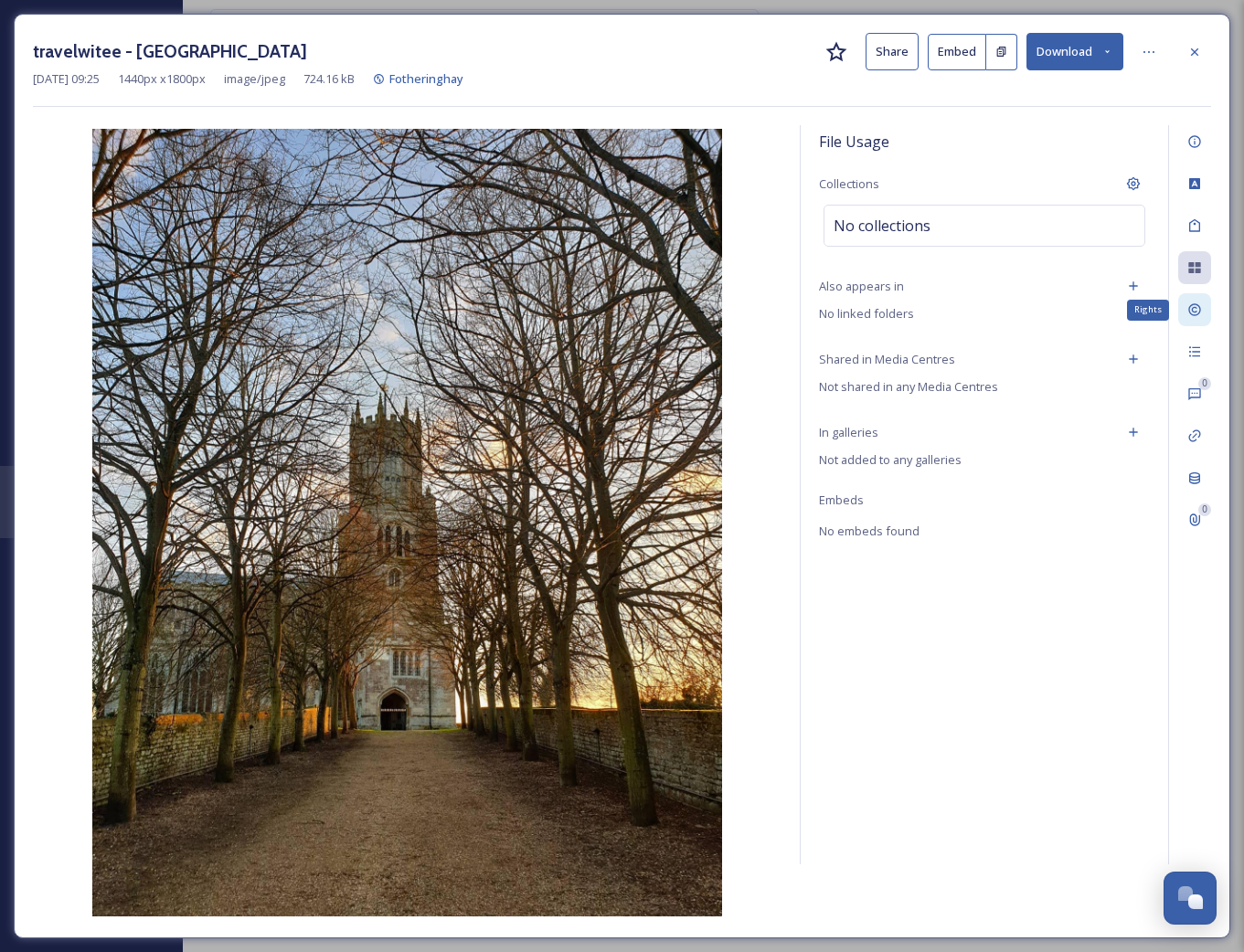
click at [1199, 306] on icon at bounding box center [1194, 310] width 12 height 12
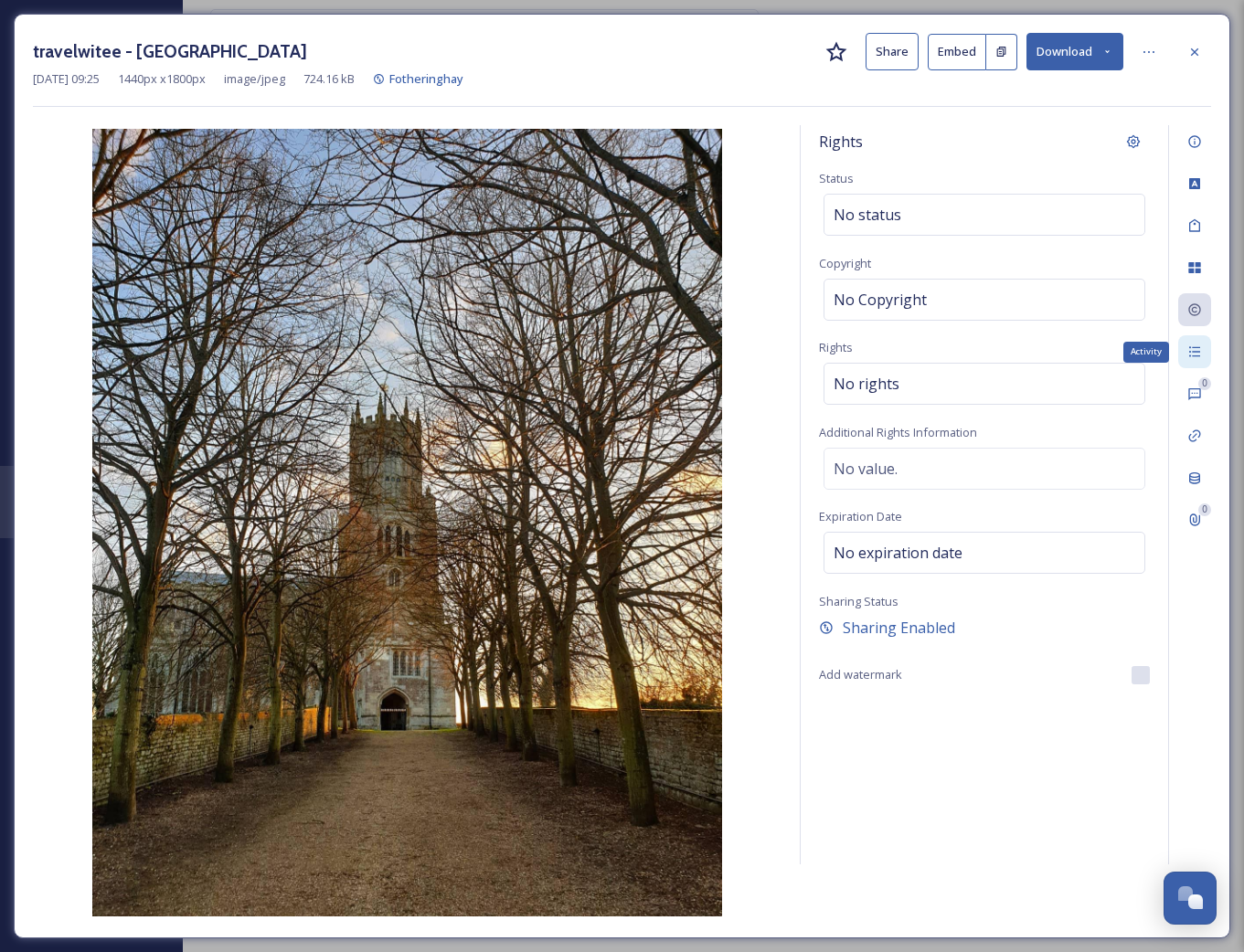
click at [1198, 348] on icon at bounding box center [1195, 352] width 15 height 15
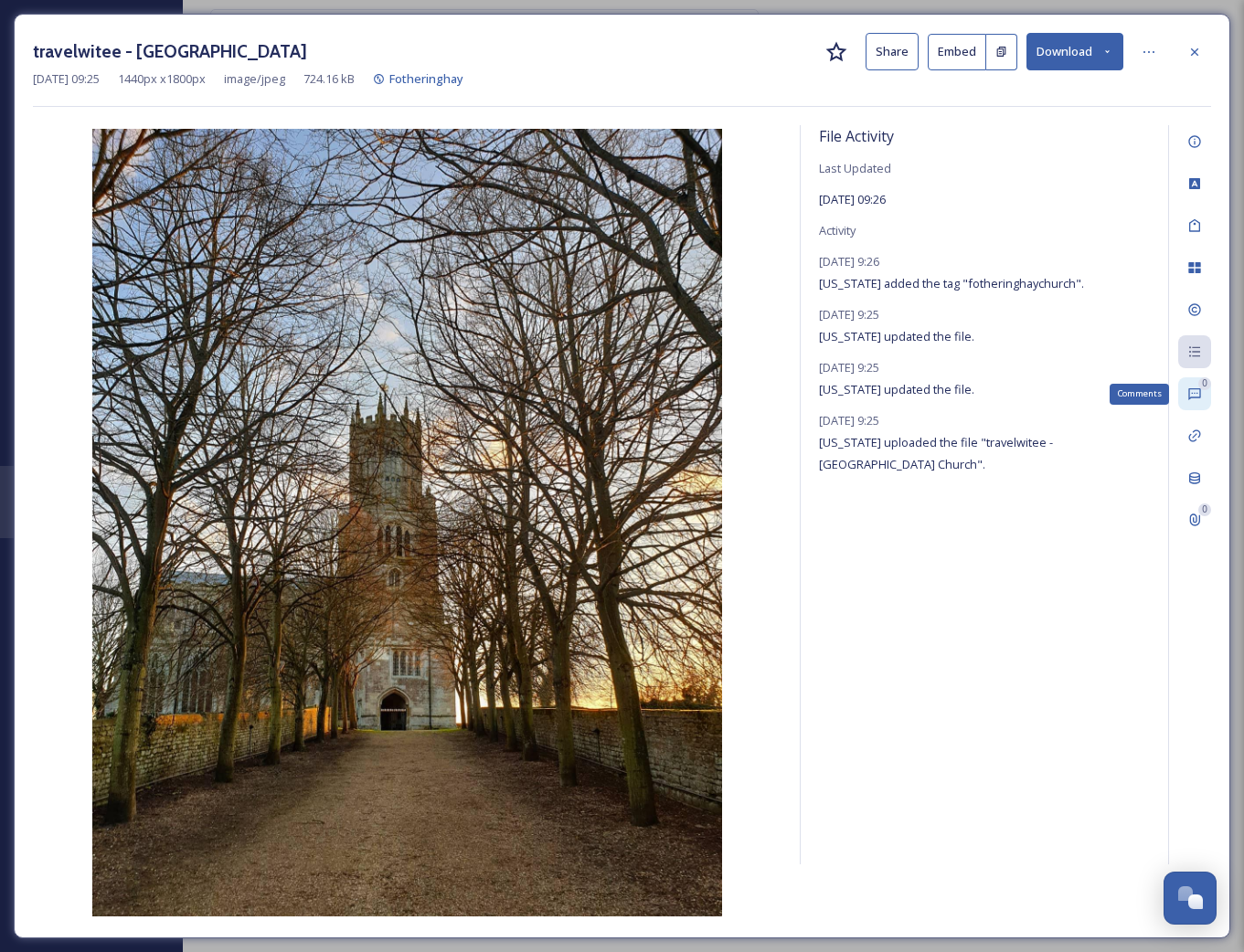
click at [1206, 386] on div "0" at bounding box center [1205, 384] width 13 height 13
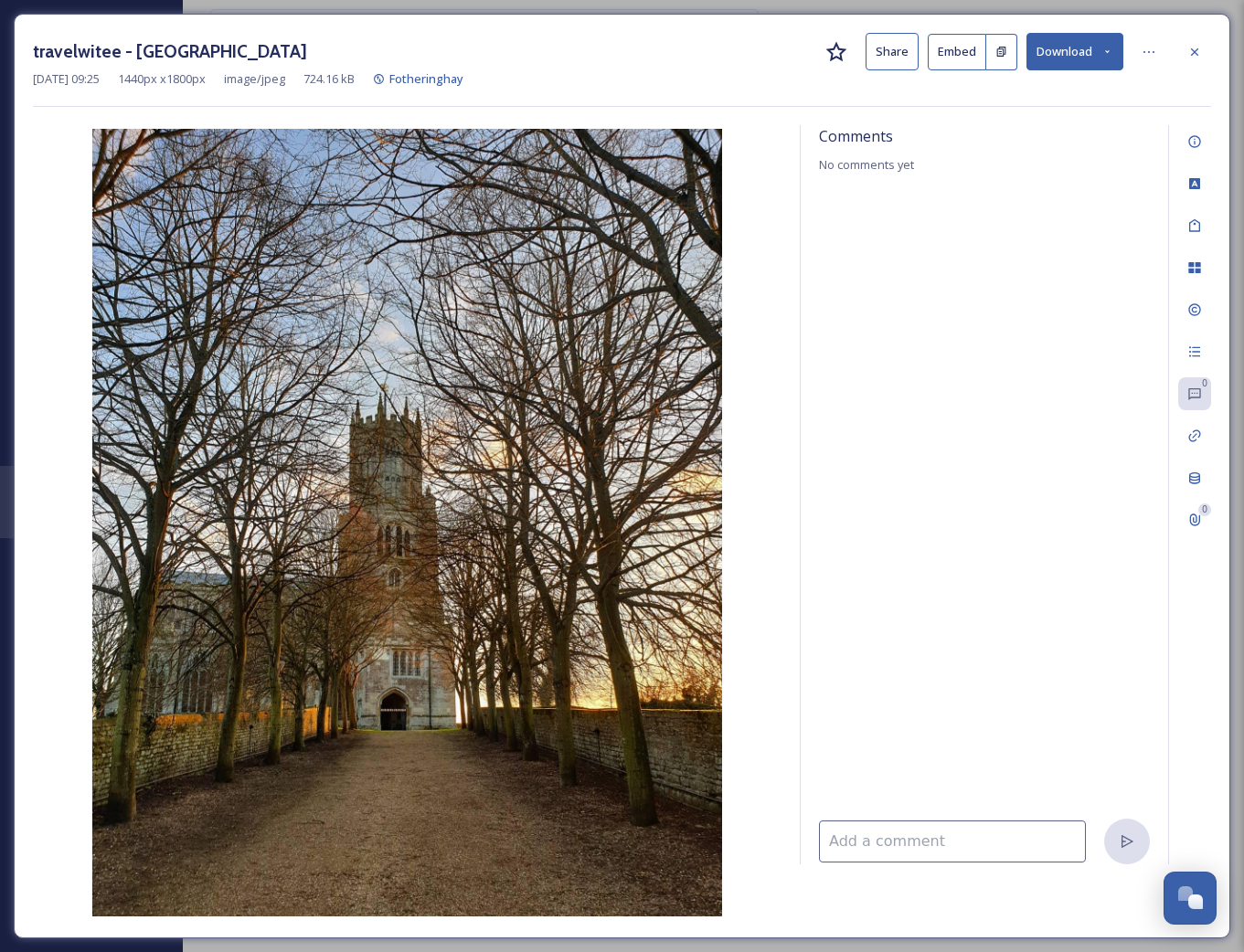
click at [1202, 455] on div "0 0" at bounding box center [1189, 495] width 43 height 740
click at [1199, 442] on div "Linked Assets" at bounding box center [1194, 436] width 33 height 33
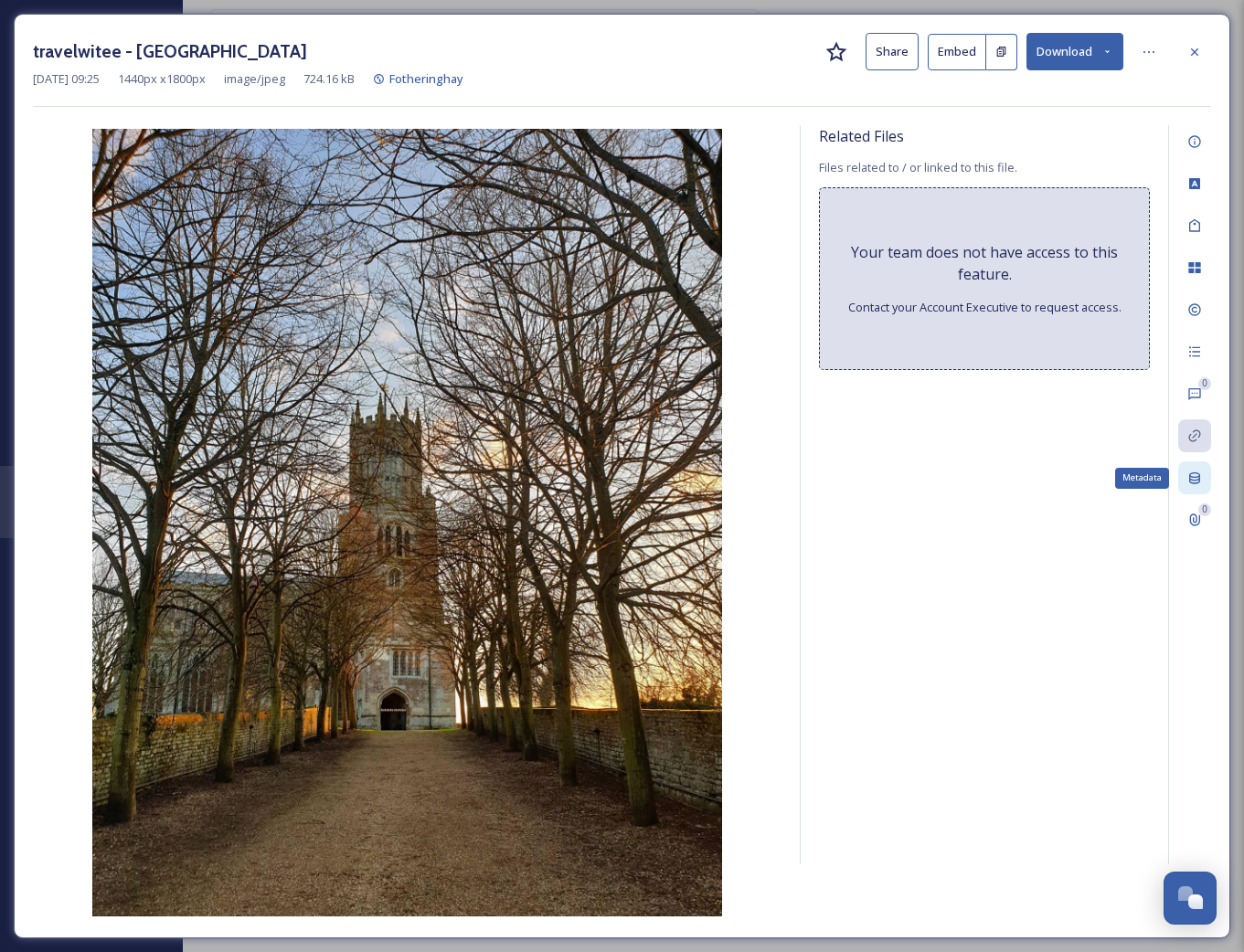
click at [1197, 469] on div "Metadata" at bounding box center [1194, 477] width 33 height 33
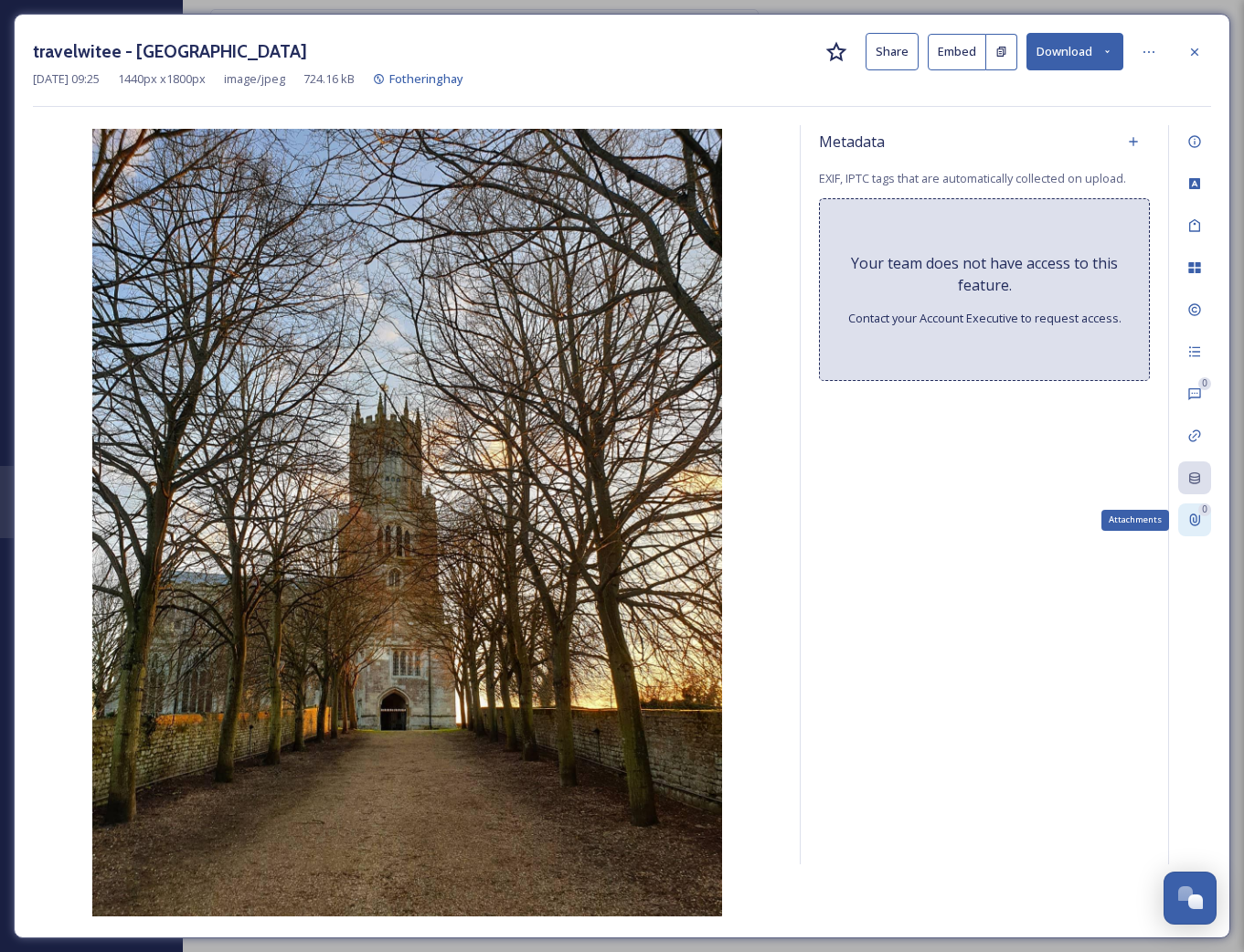
click at [1197, 520] on icon at bounding box center [1195, 520] width 10 height 12
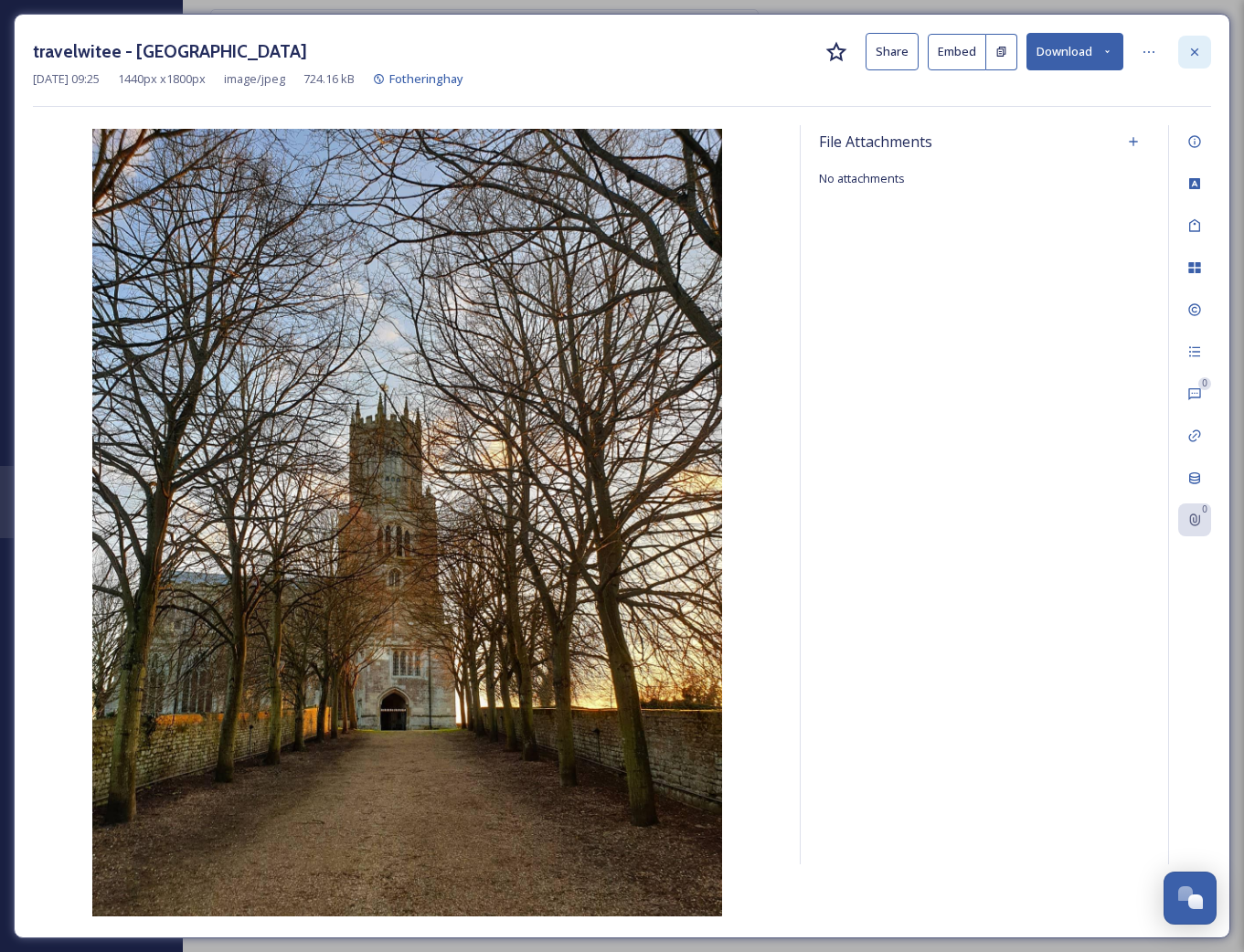
click at [1197, 46] on icon at bounding box center [1195, 52] width 15 height 15
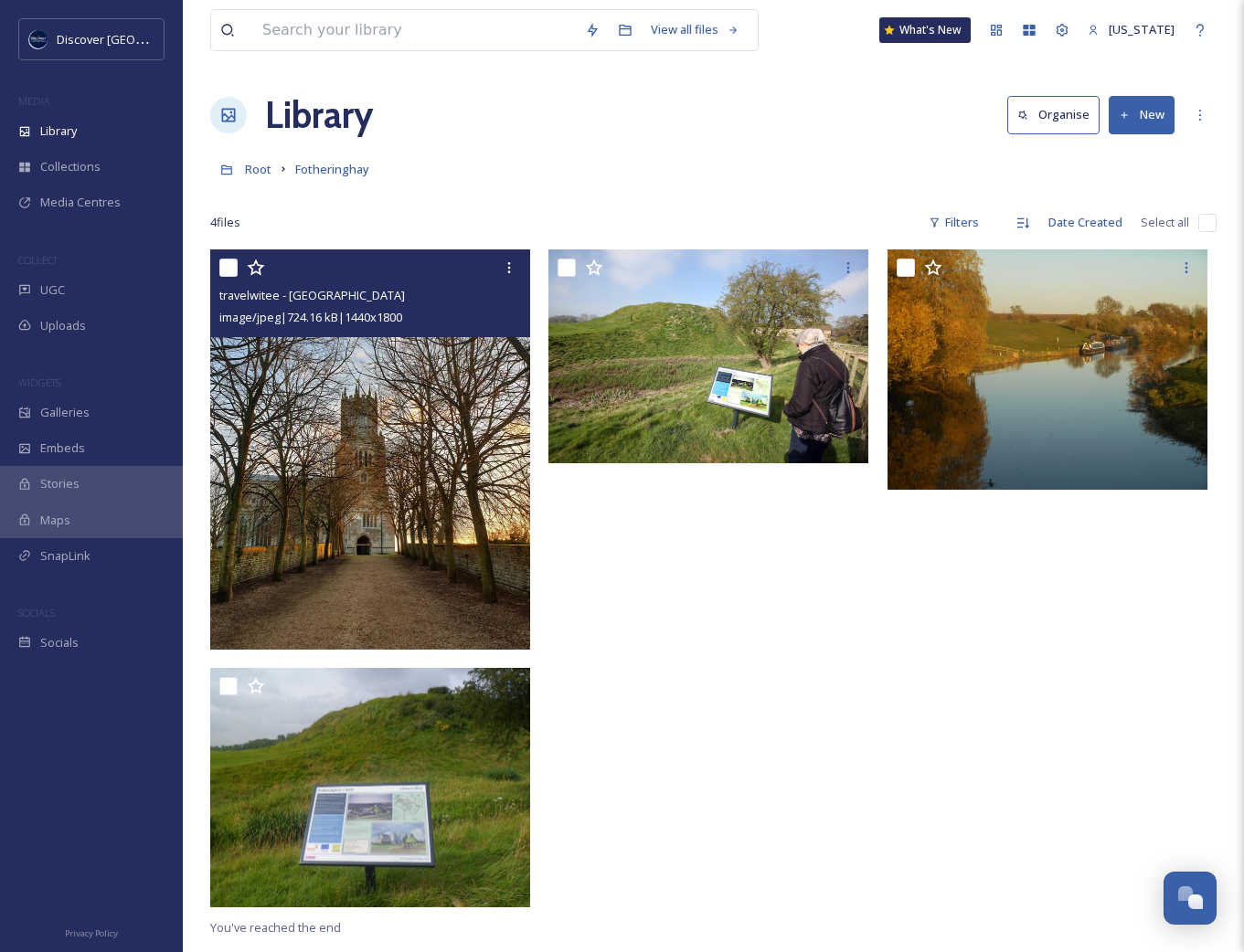
click at [876, 638] on div at bounding box center [713, 583] width 329 height 667
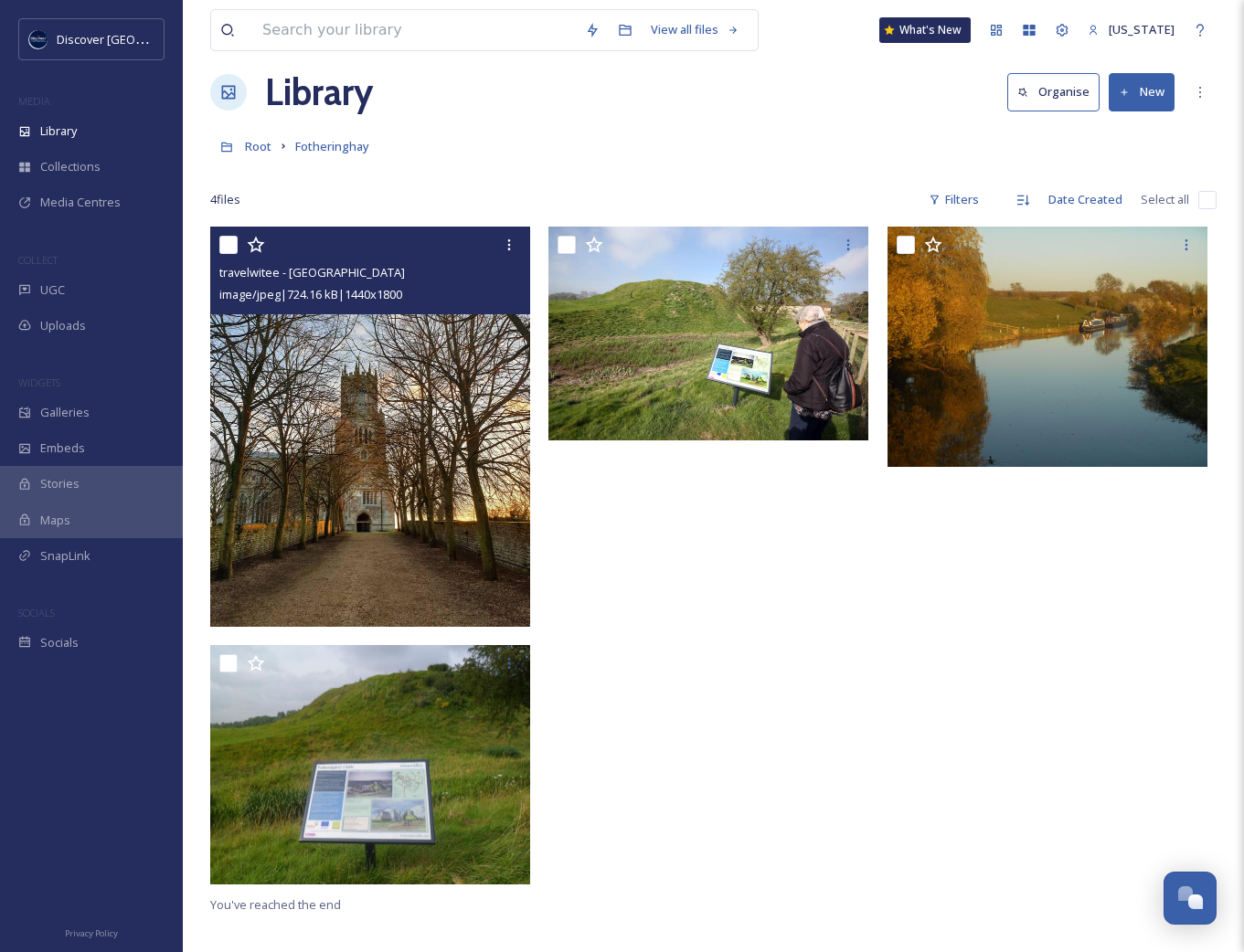
scroll to position [5, 0]
